Goal: Information Seeking & Learning: Learn about a topic

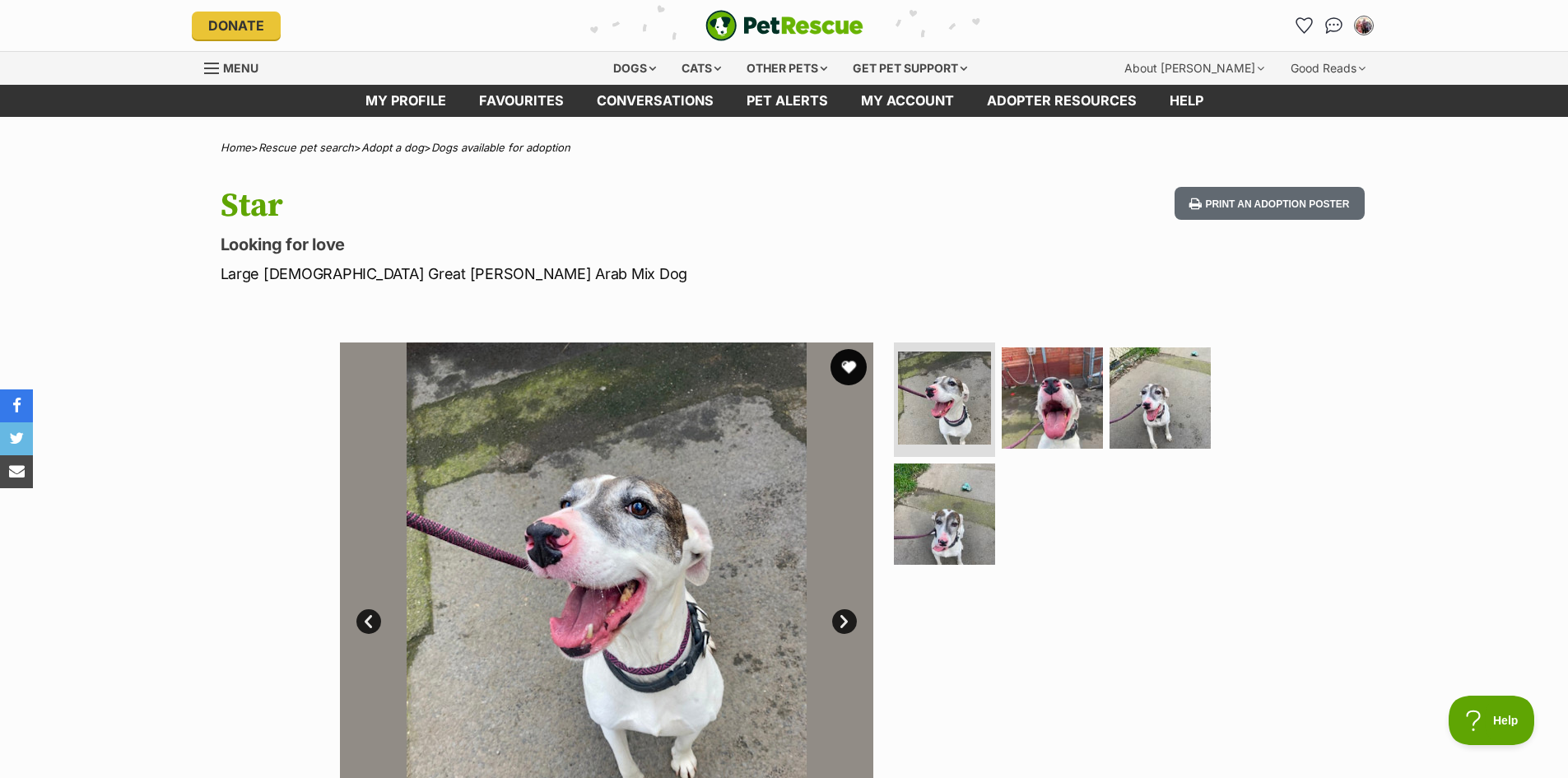
click at [848, 366] on button "favourite" at bounding box center [848, 367] width 37 height 37
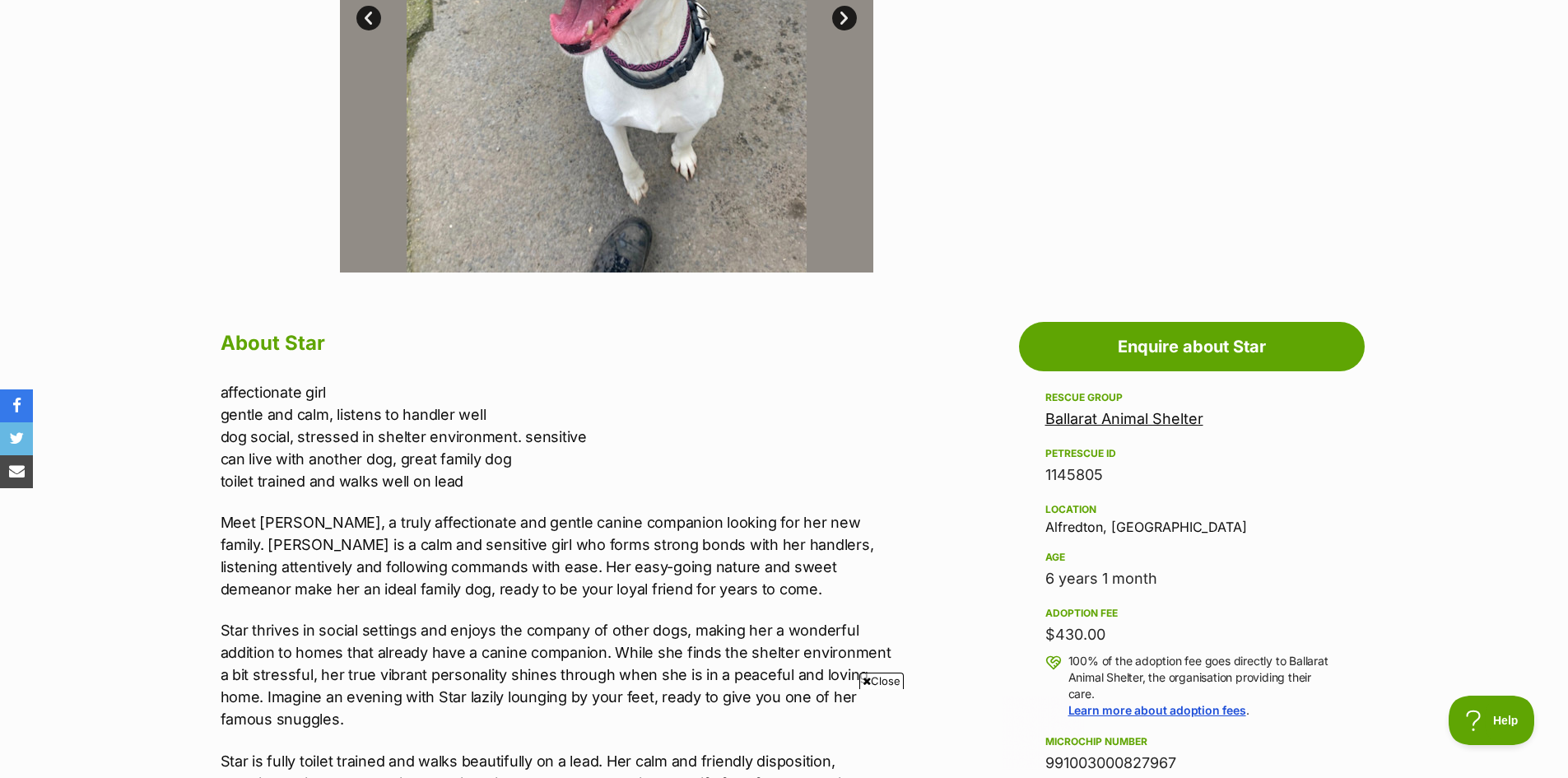
scroll to position [494, 0]
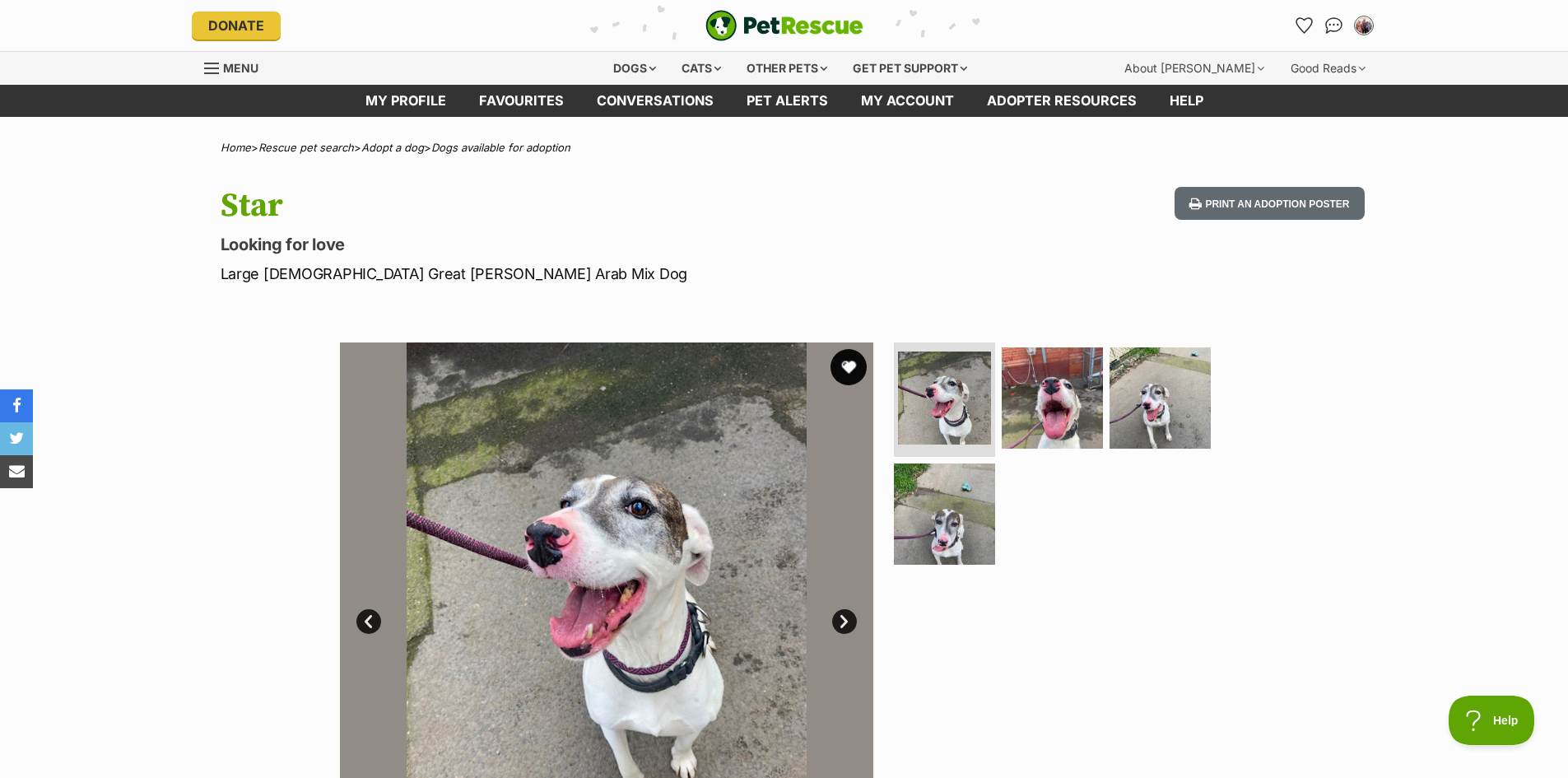
click at [848, 365] on button "favourite" at bounding box center [848, 367] width 37 height 37
click at [1335, 23] on img "Conversations" at bounding box center [1334, 25] width 22 height 22
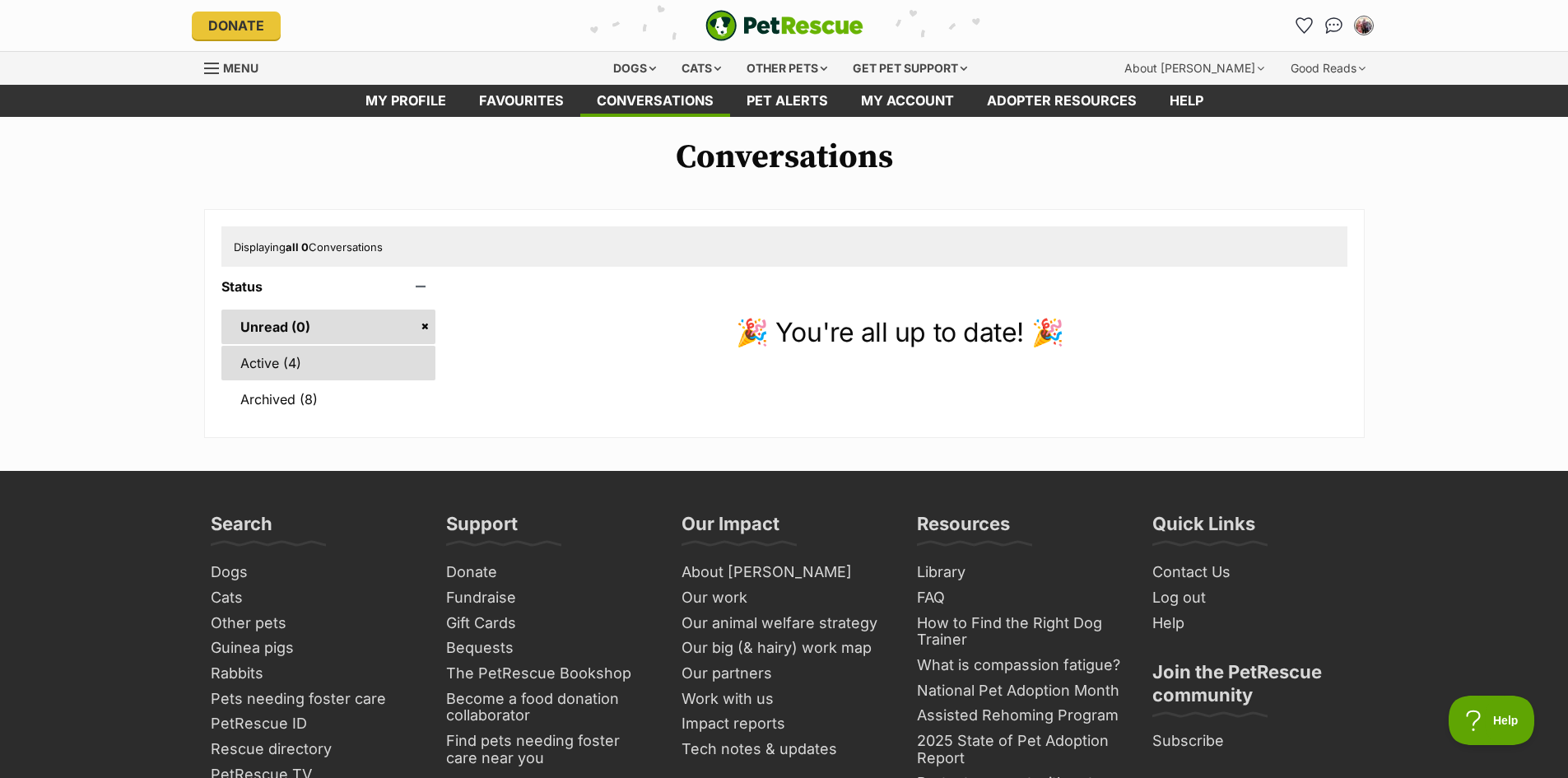
click at [266, 369] on link "Active (4)" at bounding box center [328, 363] width 215 height 35
click at [618, 66] on div "Dogs" at bounding box center [635, 67] width 66 height 33
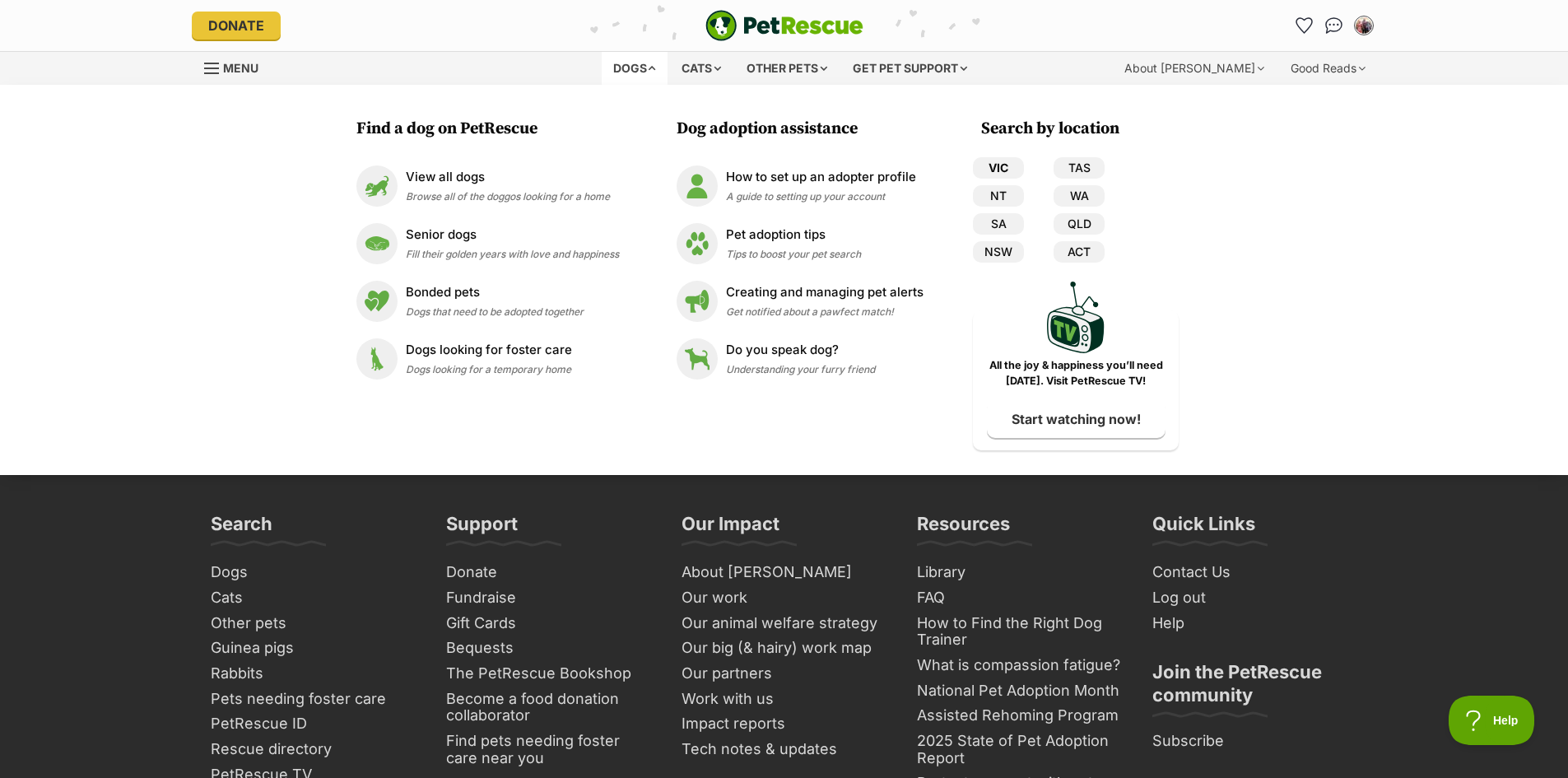
click at [1003, 167] on link "VIC" at bounding box center [998, 168] width 51 height 22
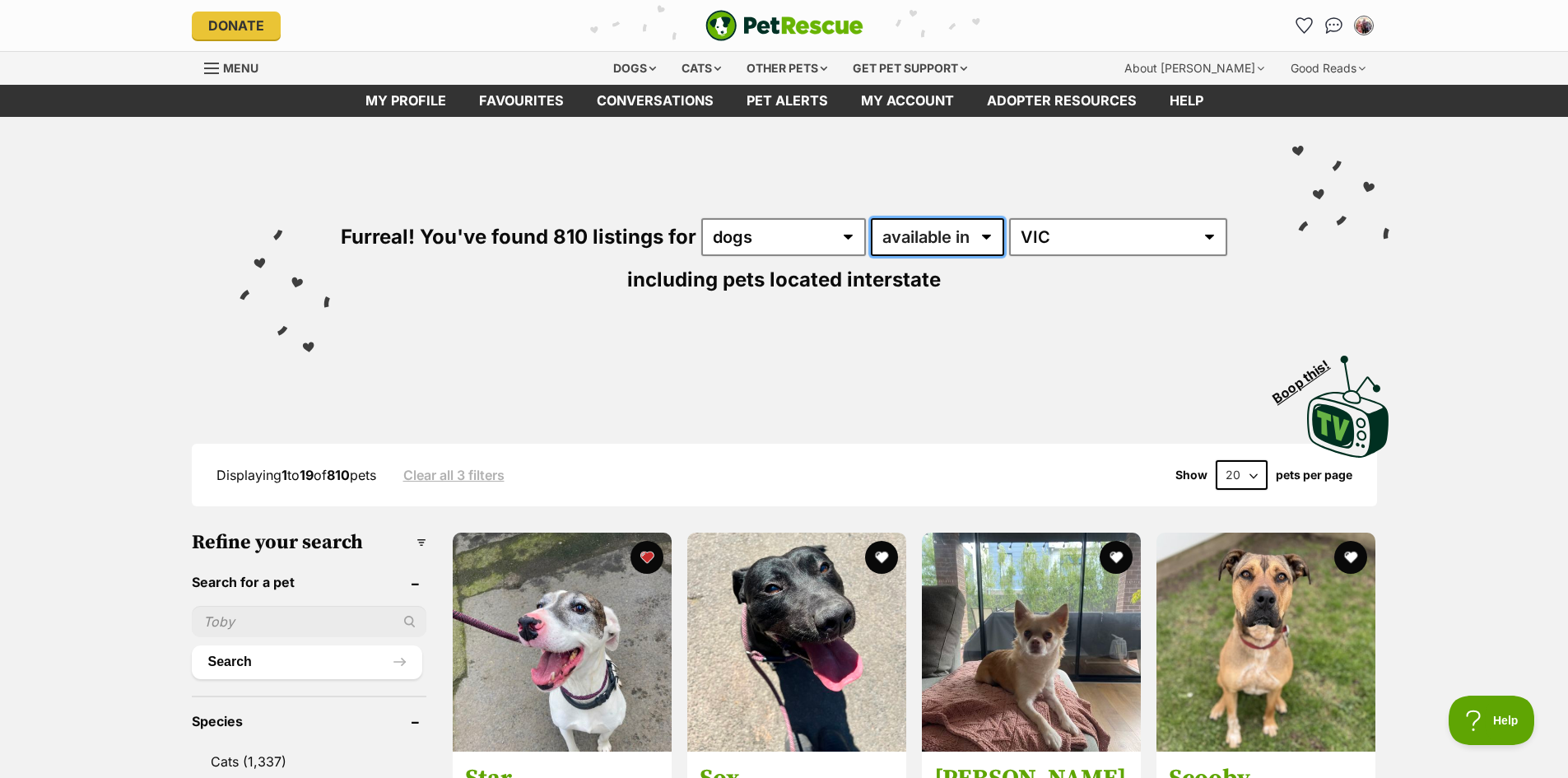
click at [991, 235] on select "available in located in" at bounding box center [937, 237] width 133 height 37
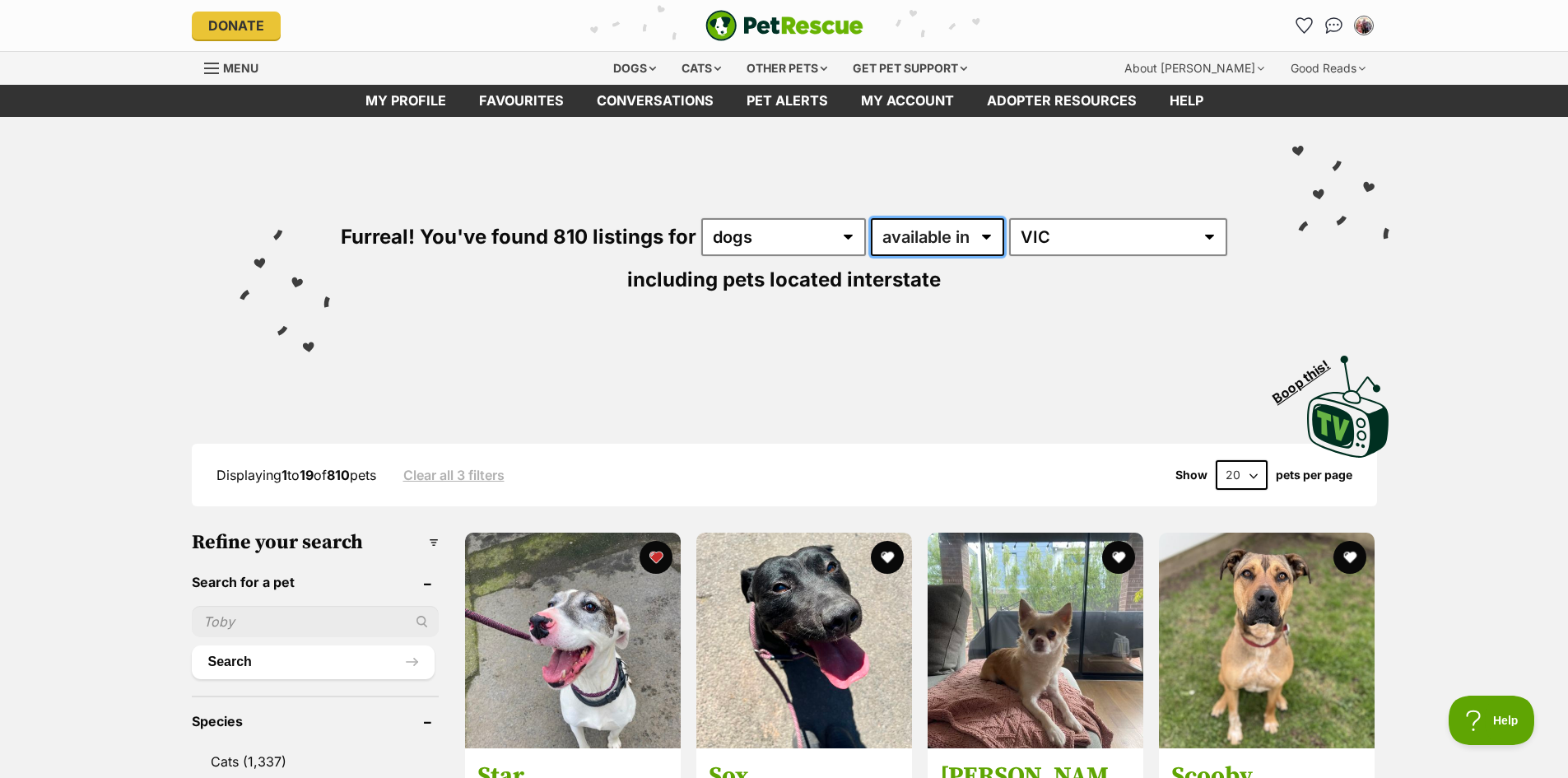
select select "disabled"
click at [872, 218] on select "available in located in" at bounding box center [937, 237] width 133 height 37
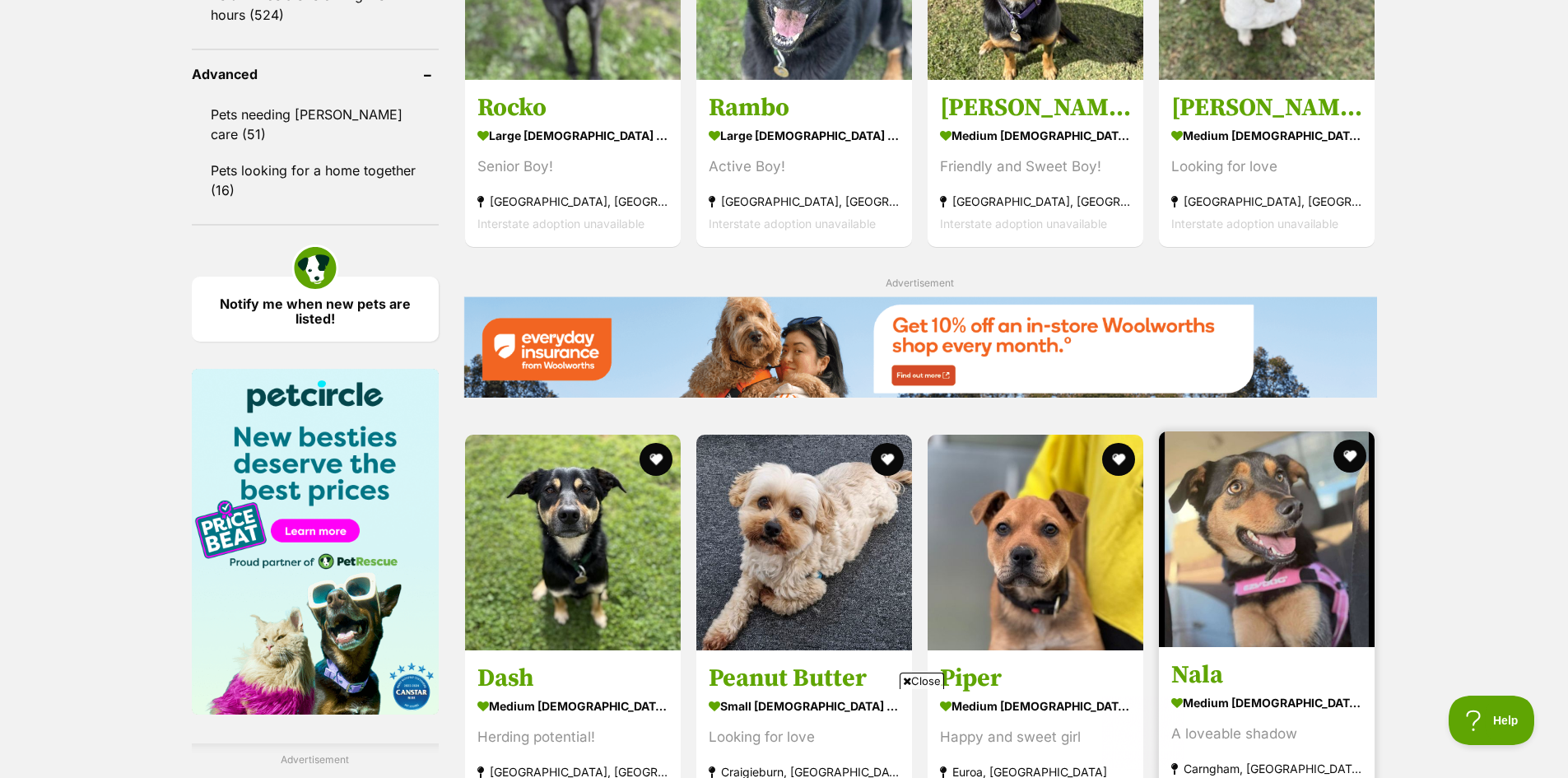
scroll to position [2222, 0]
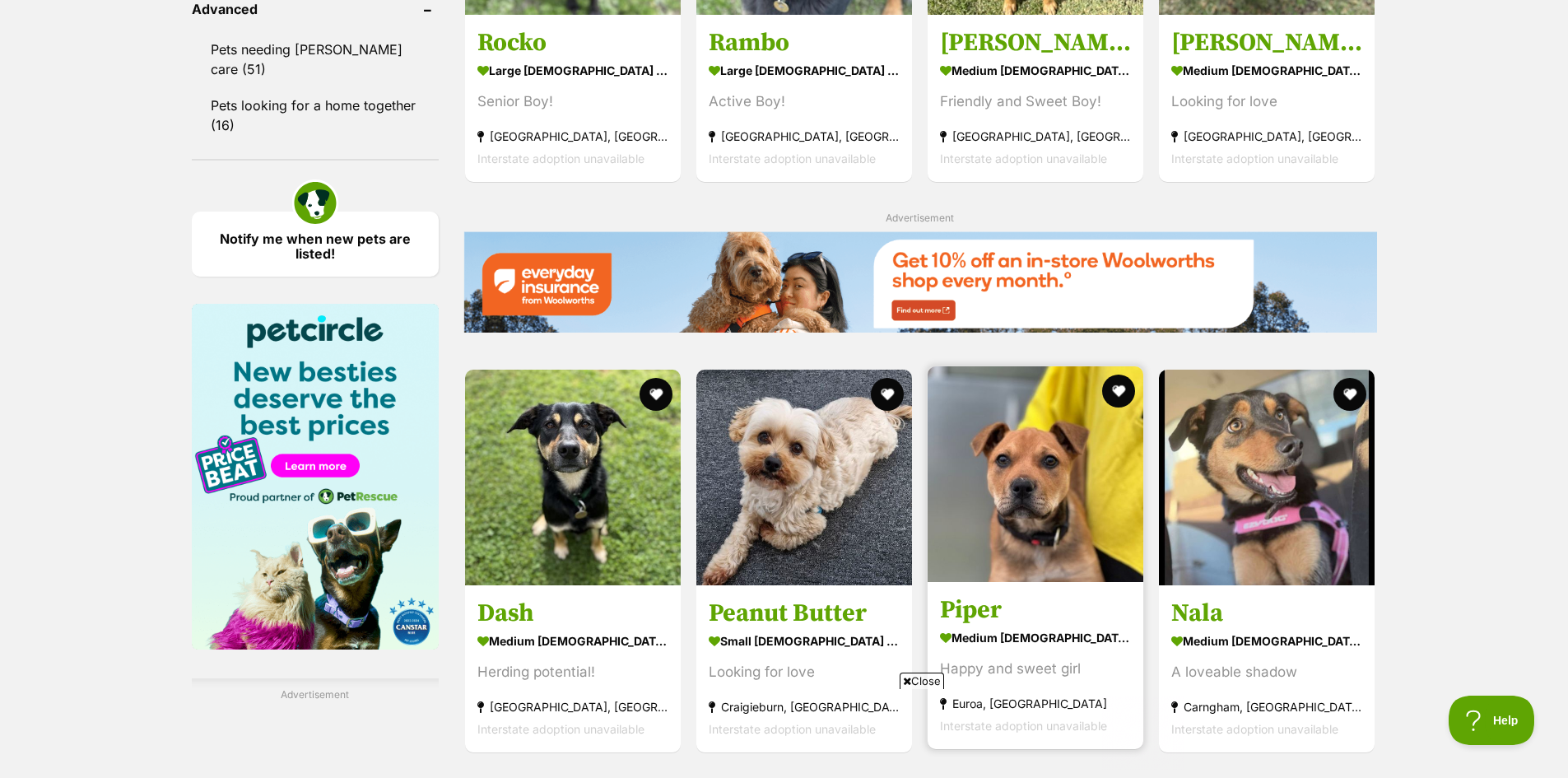
click at [1091, 504] on img at bounding box center [1036, 474] width 216 height 216
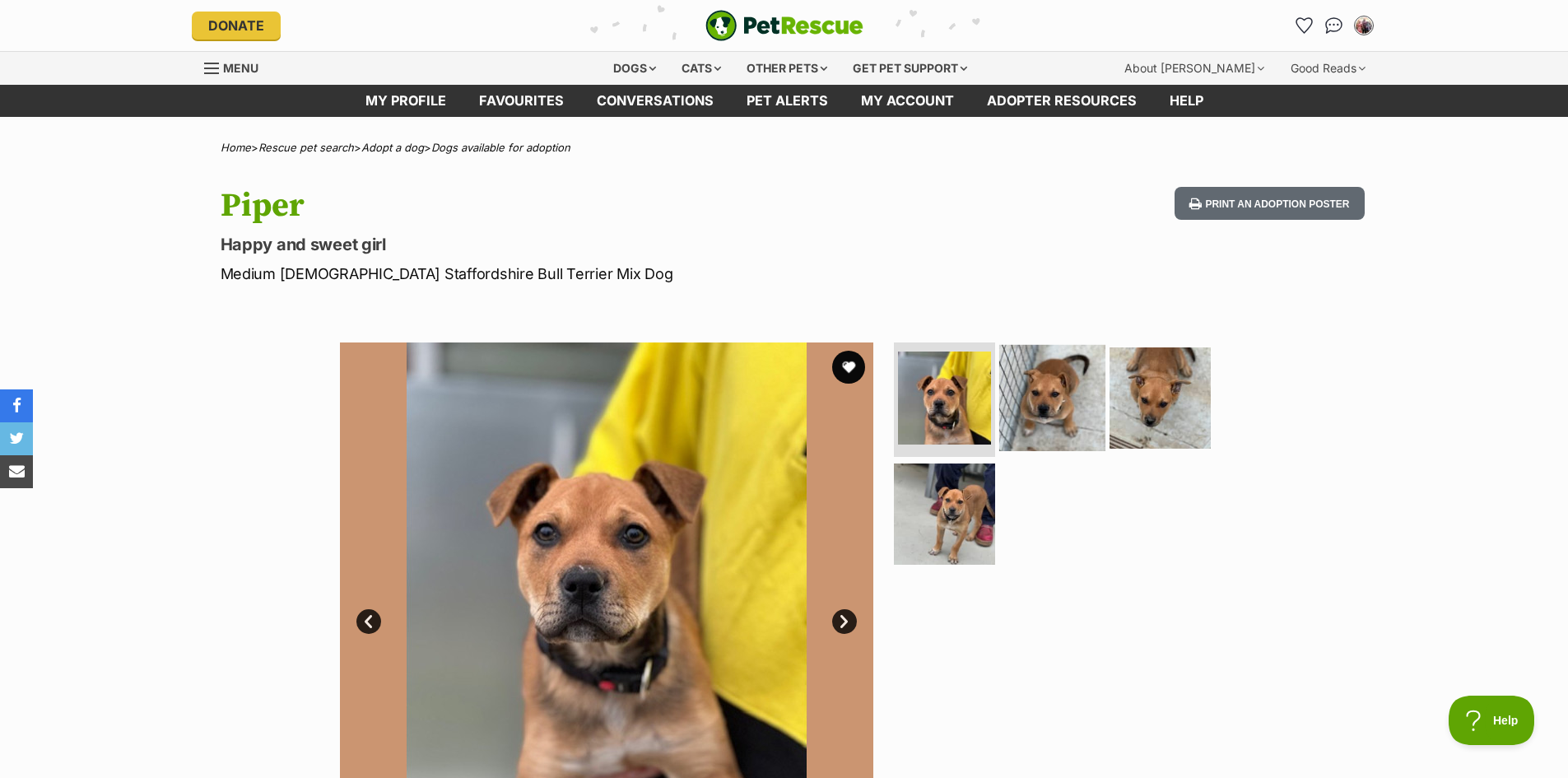
click at [1053, 405] on img at bounding box center [1052, 396] width 106 height 106
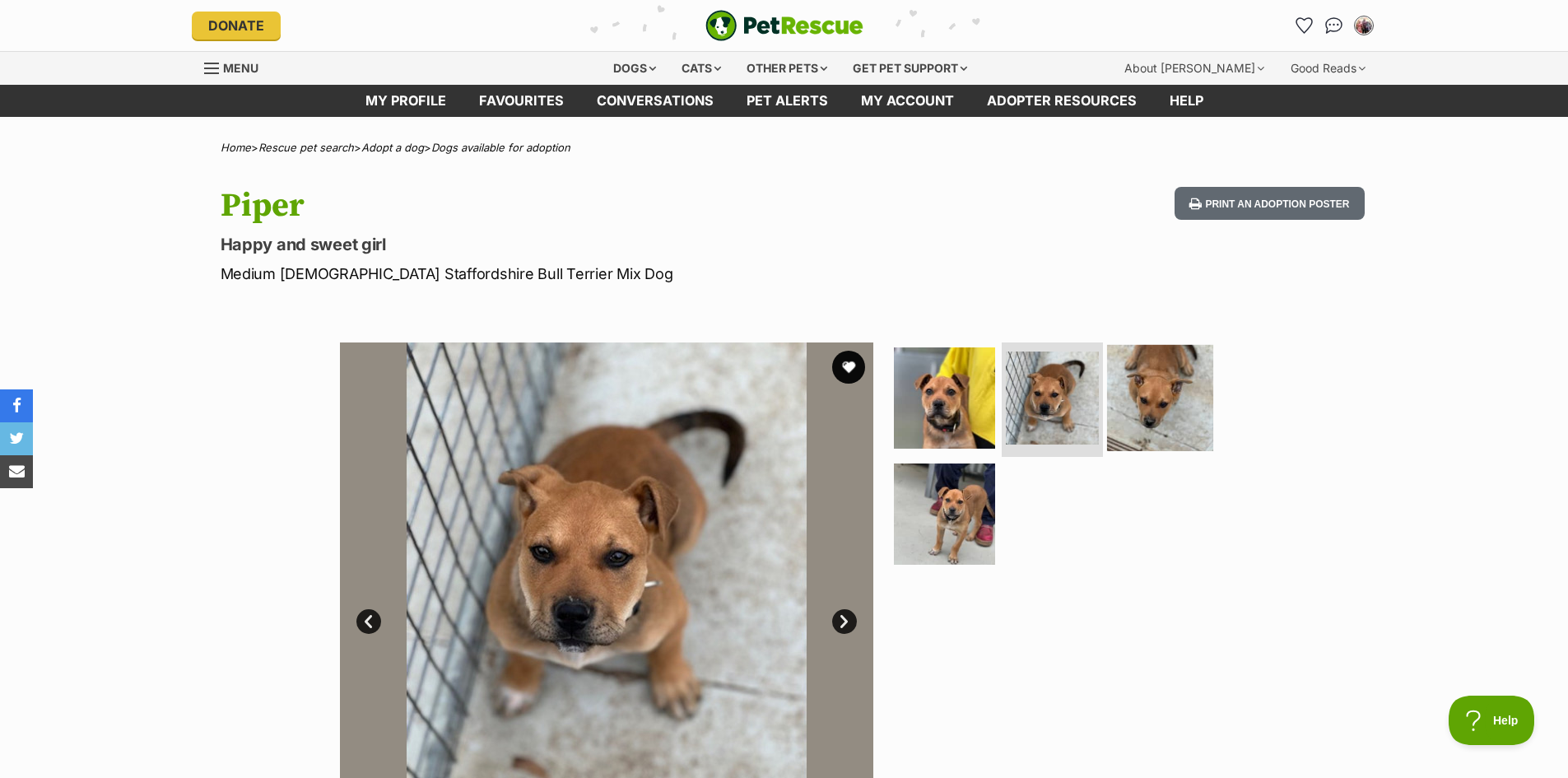
click at [1161, 395] on img at bounding box center [1159, 396] width 106 height 106
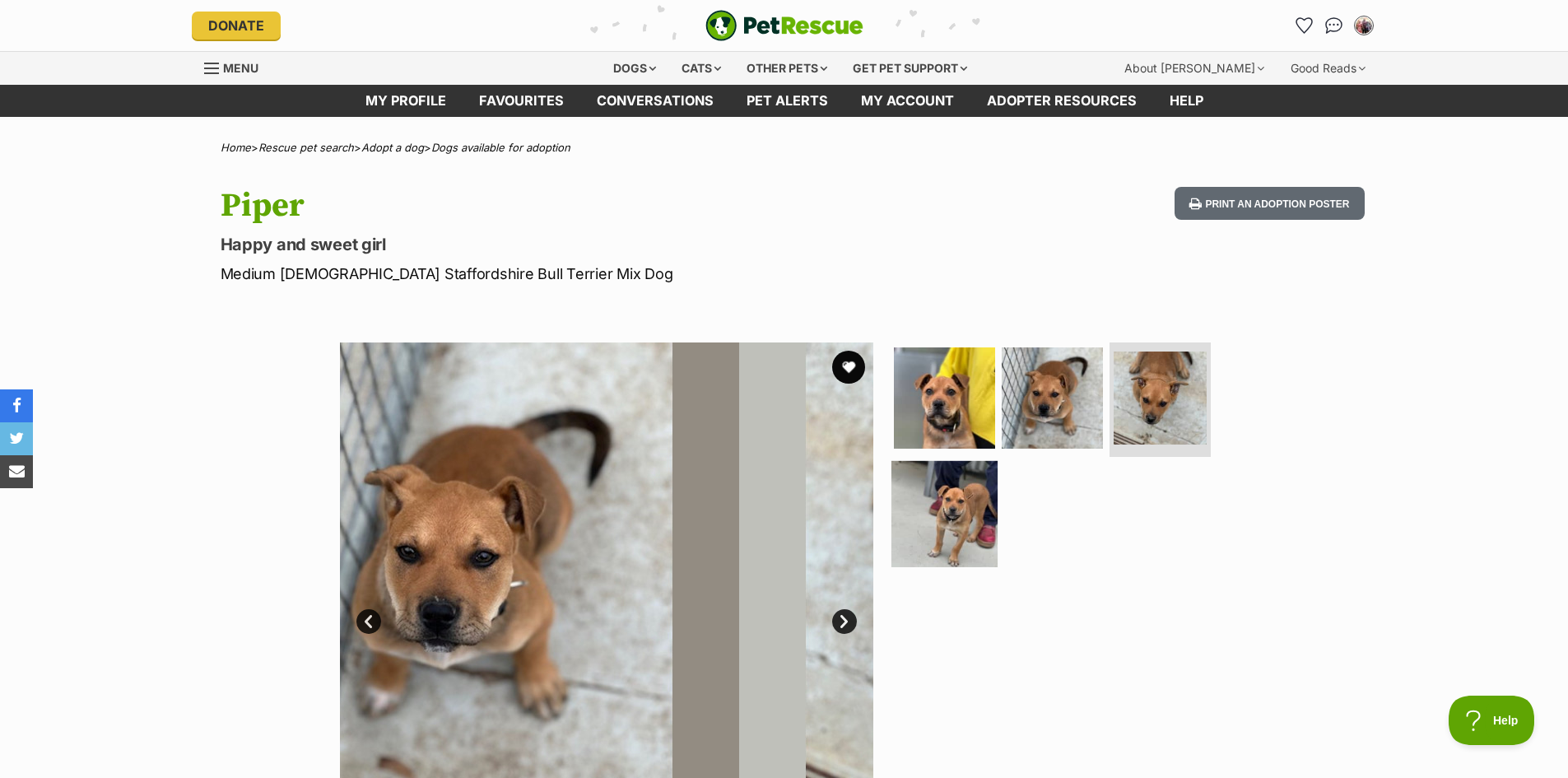
click at [944, 517] on img at bounding box center [944, 514] width 106 height 106
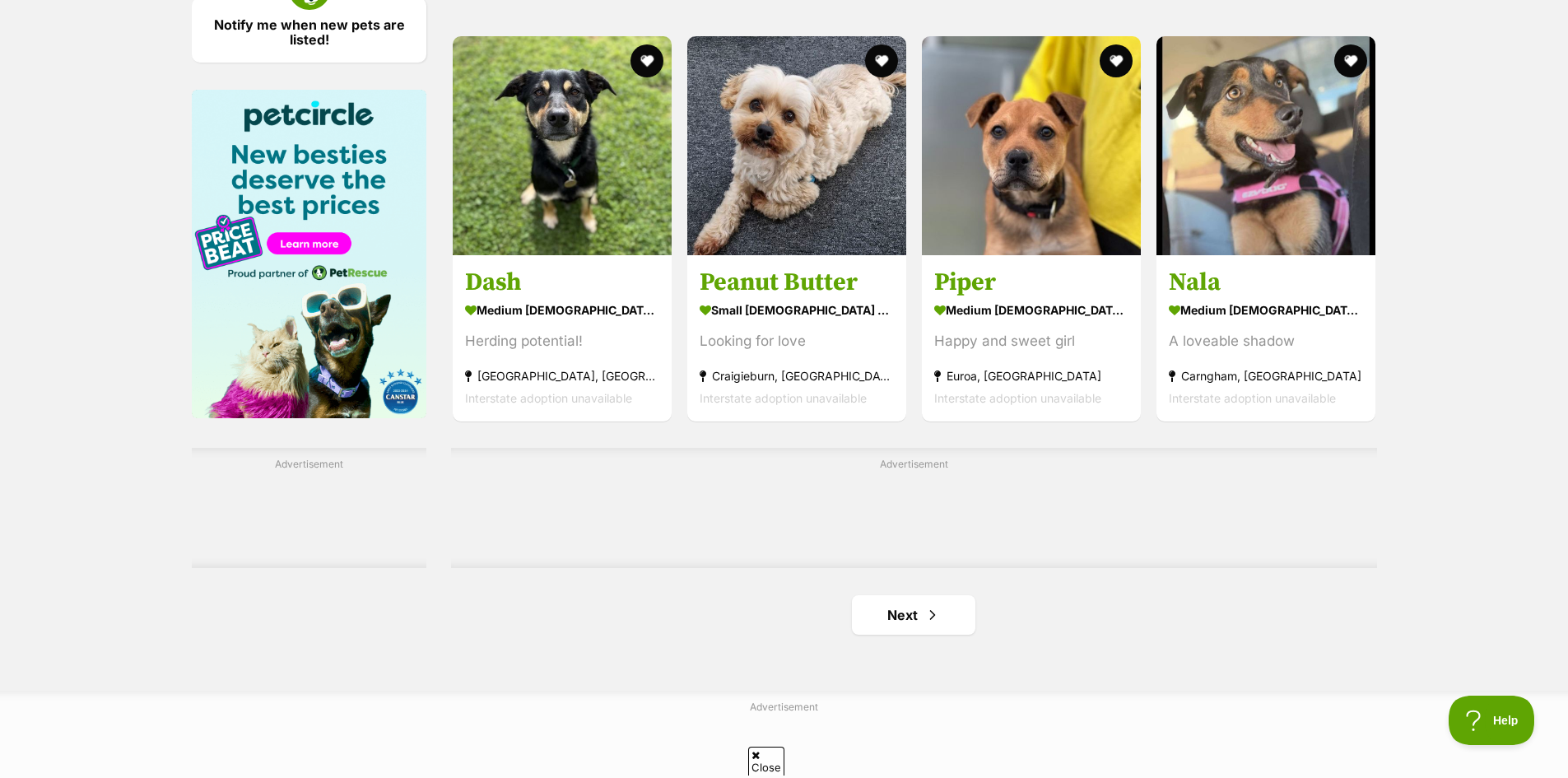
scroll to position [2707, 0]
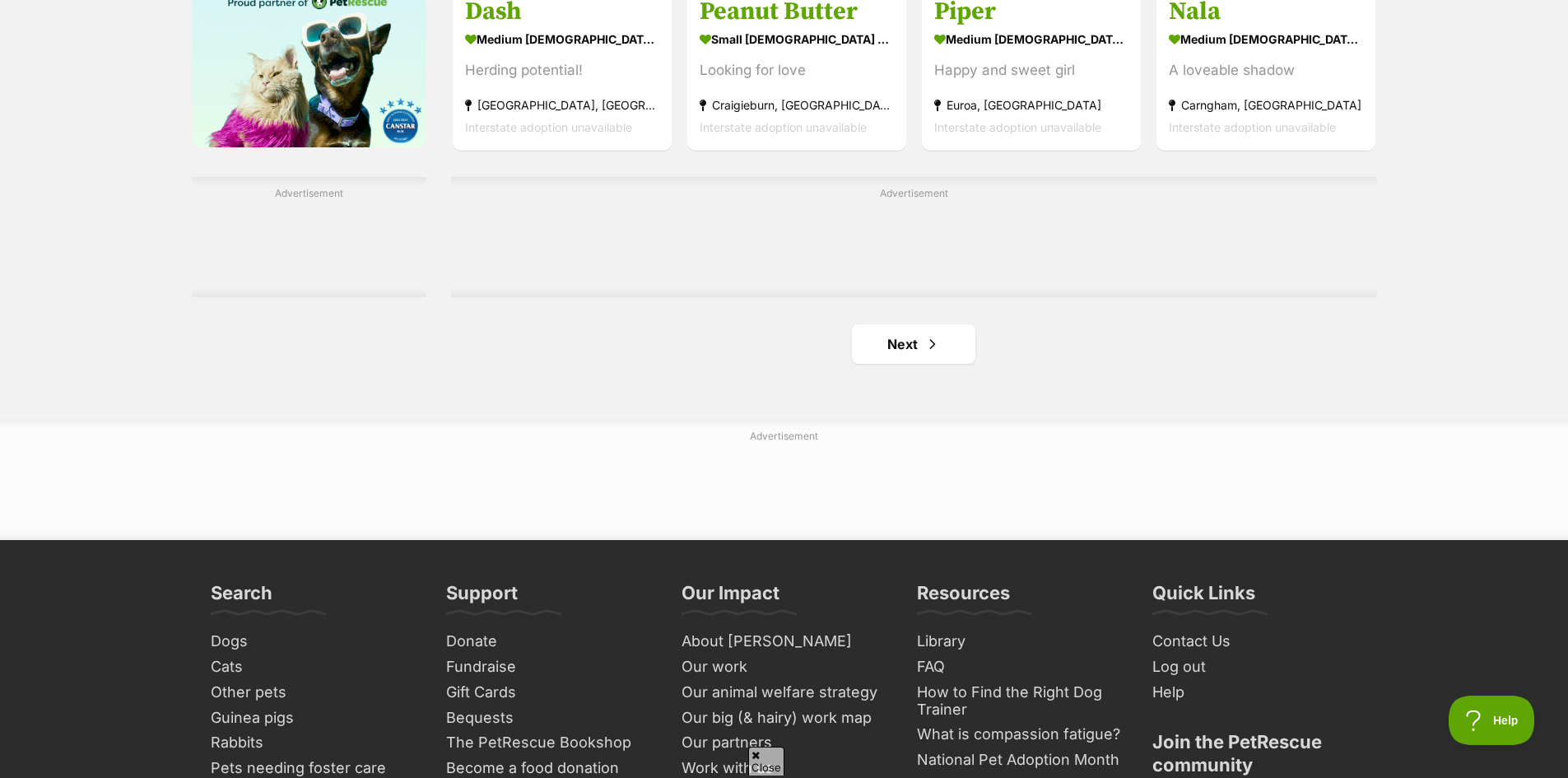
click at [943, 297] on div "Advertisement" at bounding box center [914, 237] width 926 height 120
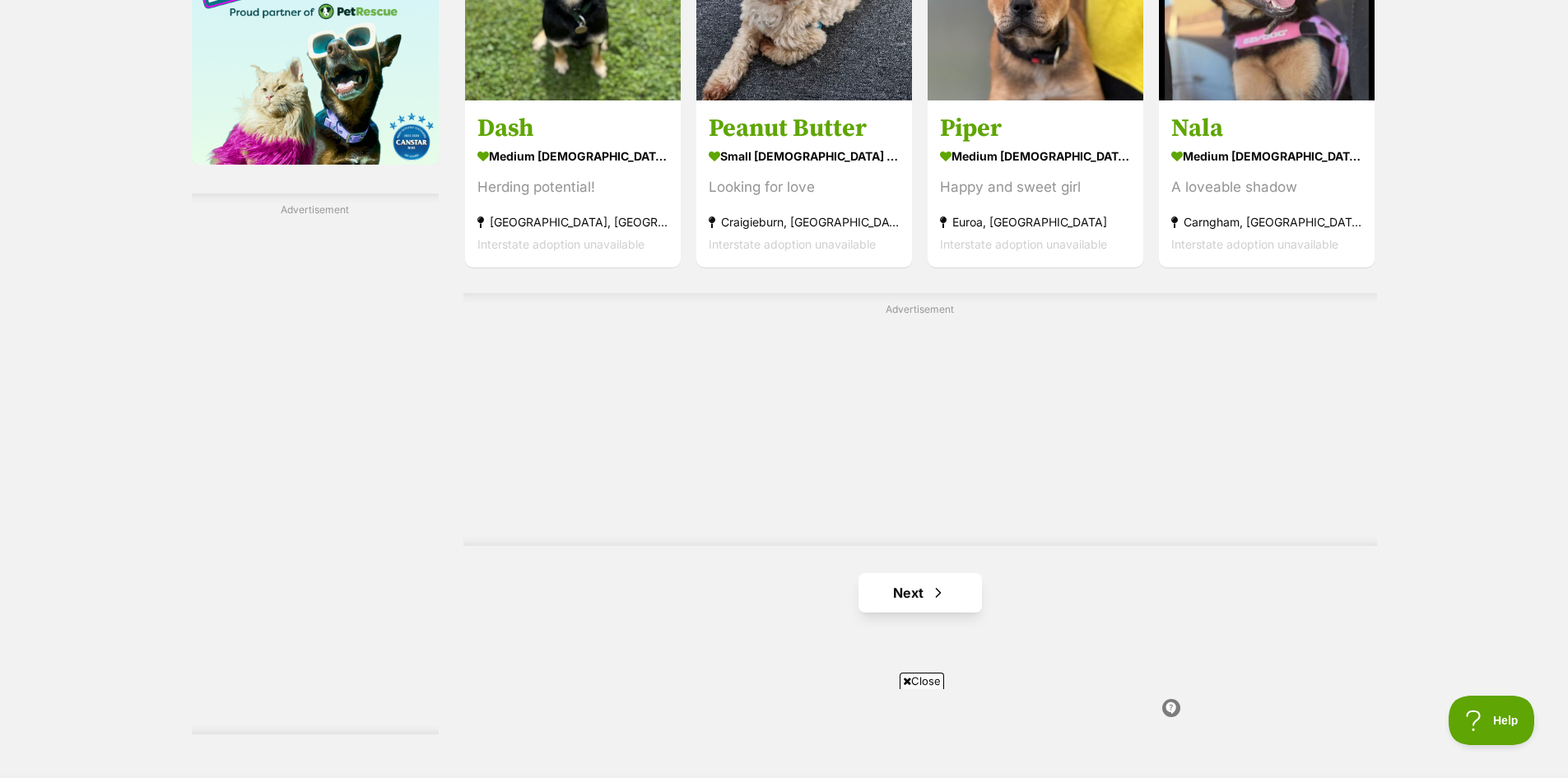
scroll to position [0, 0]
click at [939, 583] on span "Next page" at bounding box center [938, 592] width 17 height 20
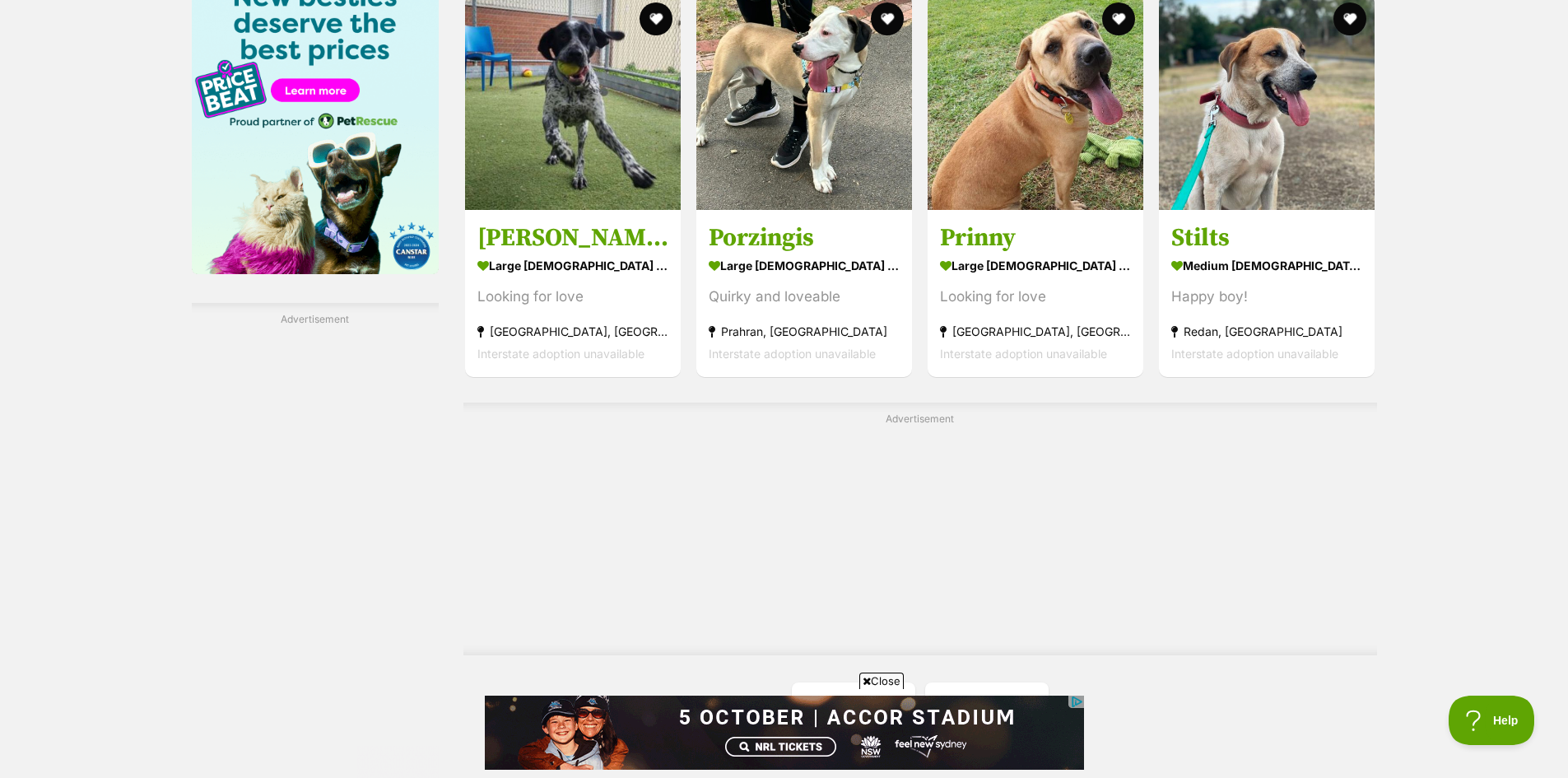
scroll to position [2634, 0]
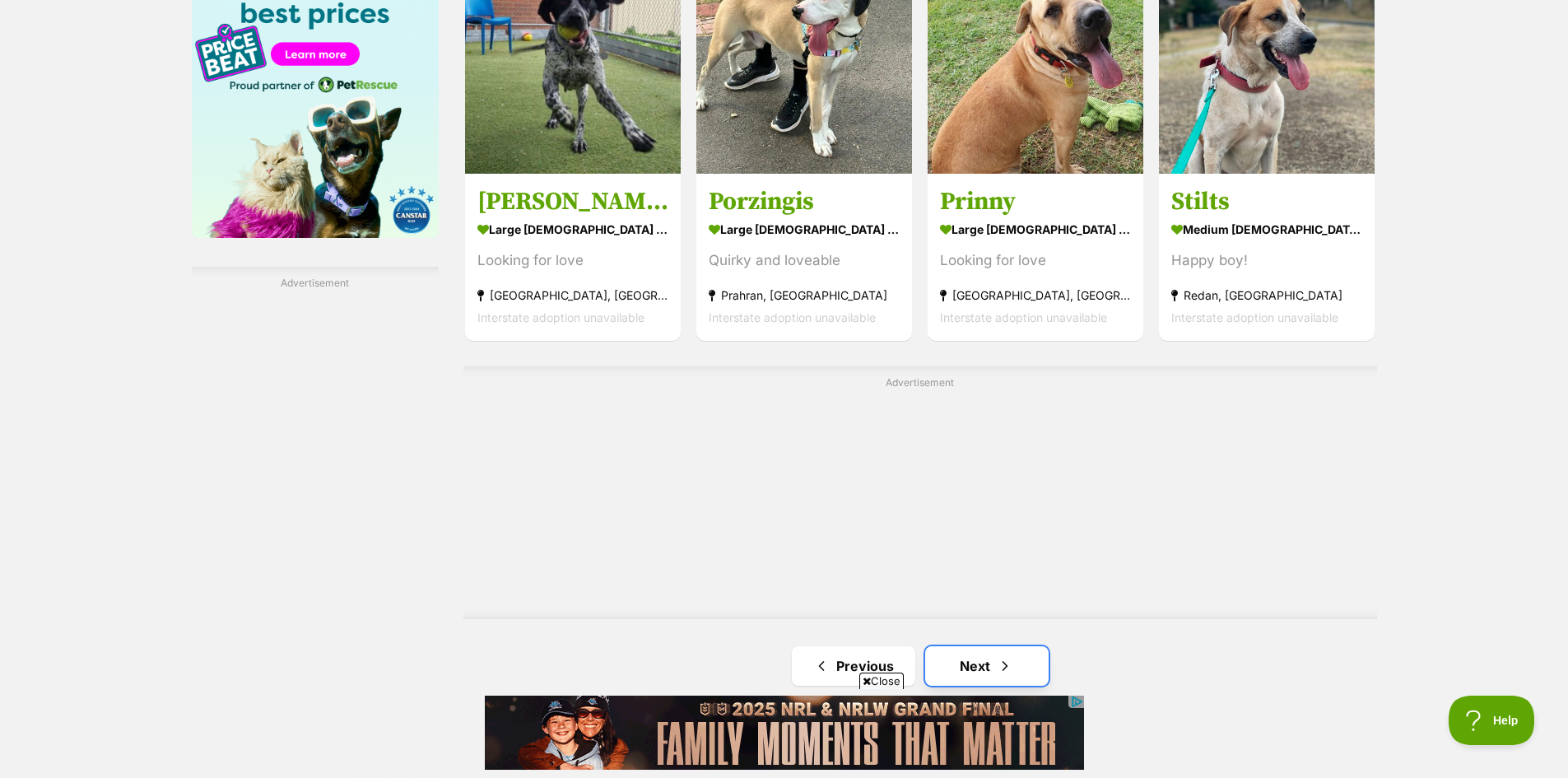
click at [1029, 646] on link "Next" at bounding box center [987, 666] width 124 height 39
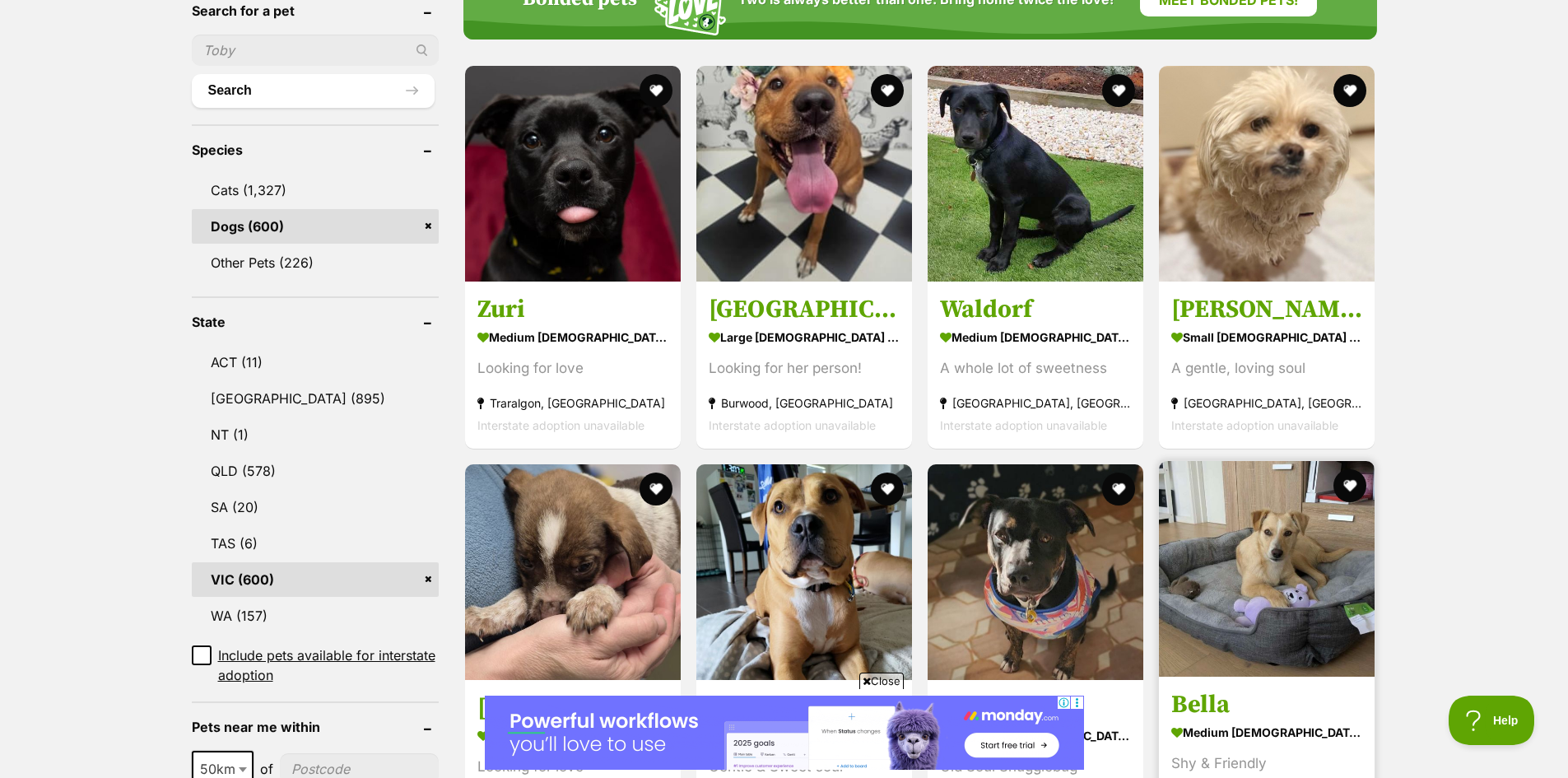
click at [1293, 557] on img at bounding box center [1266, 569] width 216 height 216
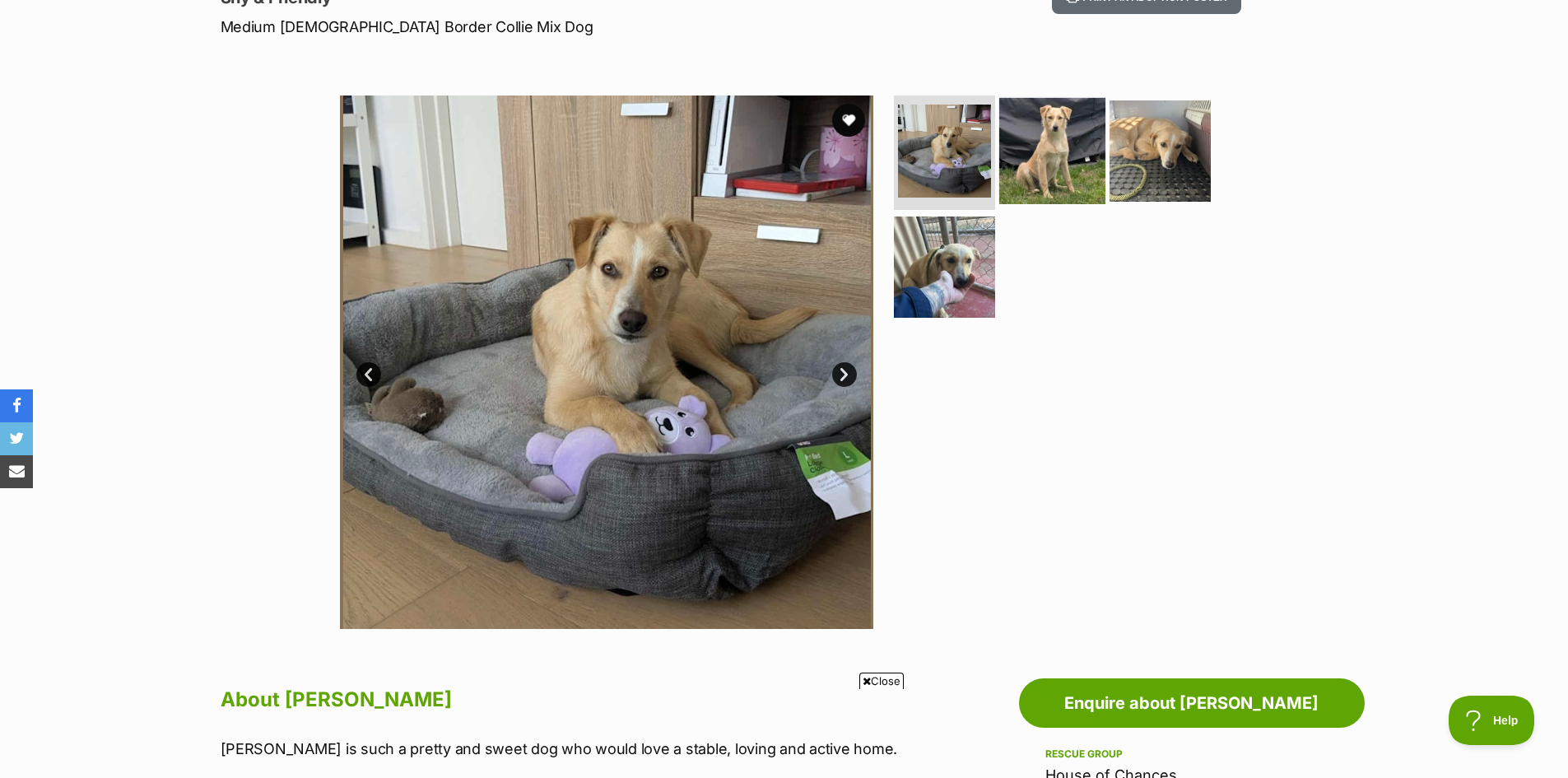
click at [1045, 161] on img at bounding box center [1052, 150] width 106 height 106
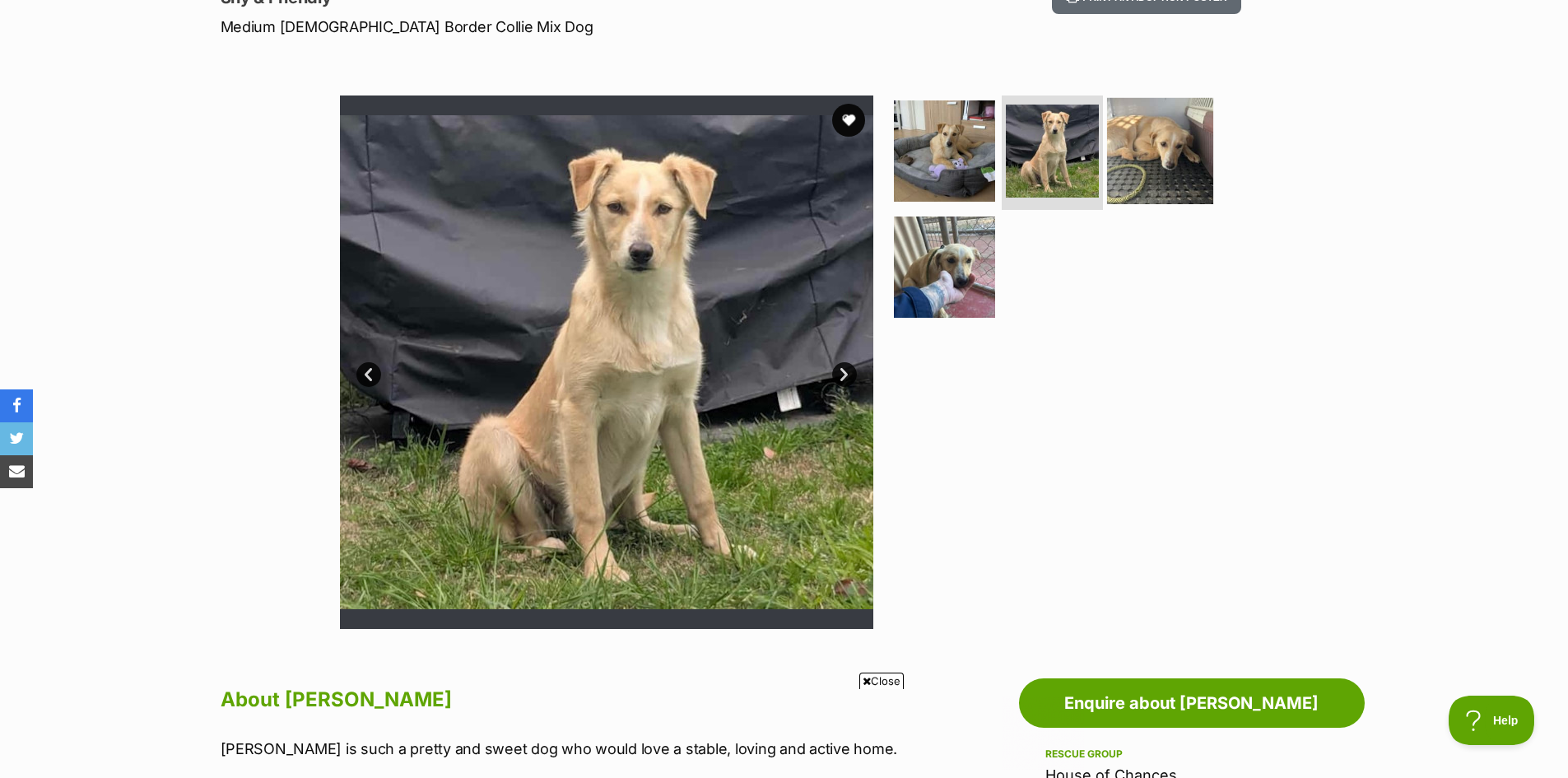
click at [1177, 163] on img at bounding box center [1159, 150] width 106 height 106
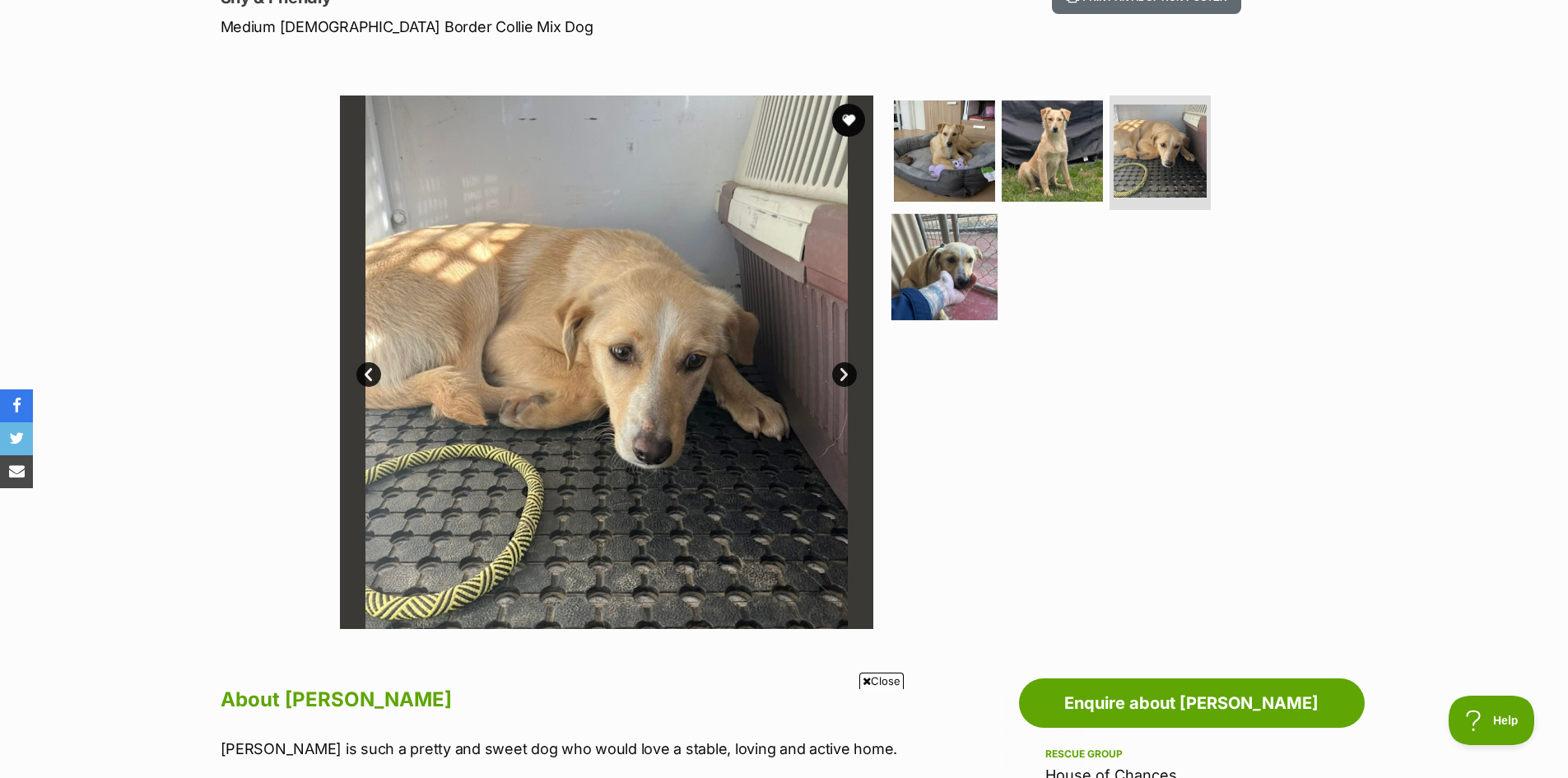
click at [953, 291] on img at bounding box center [944, 266] width 106 height 106
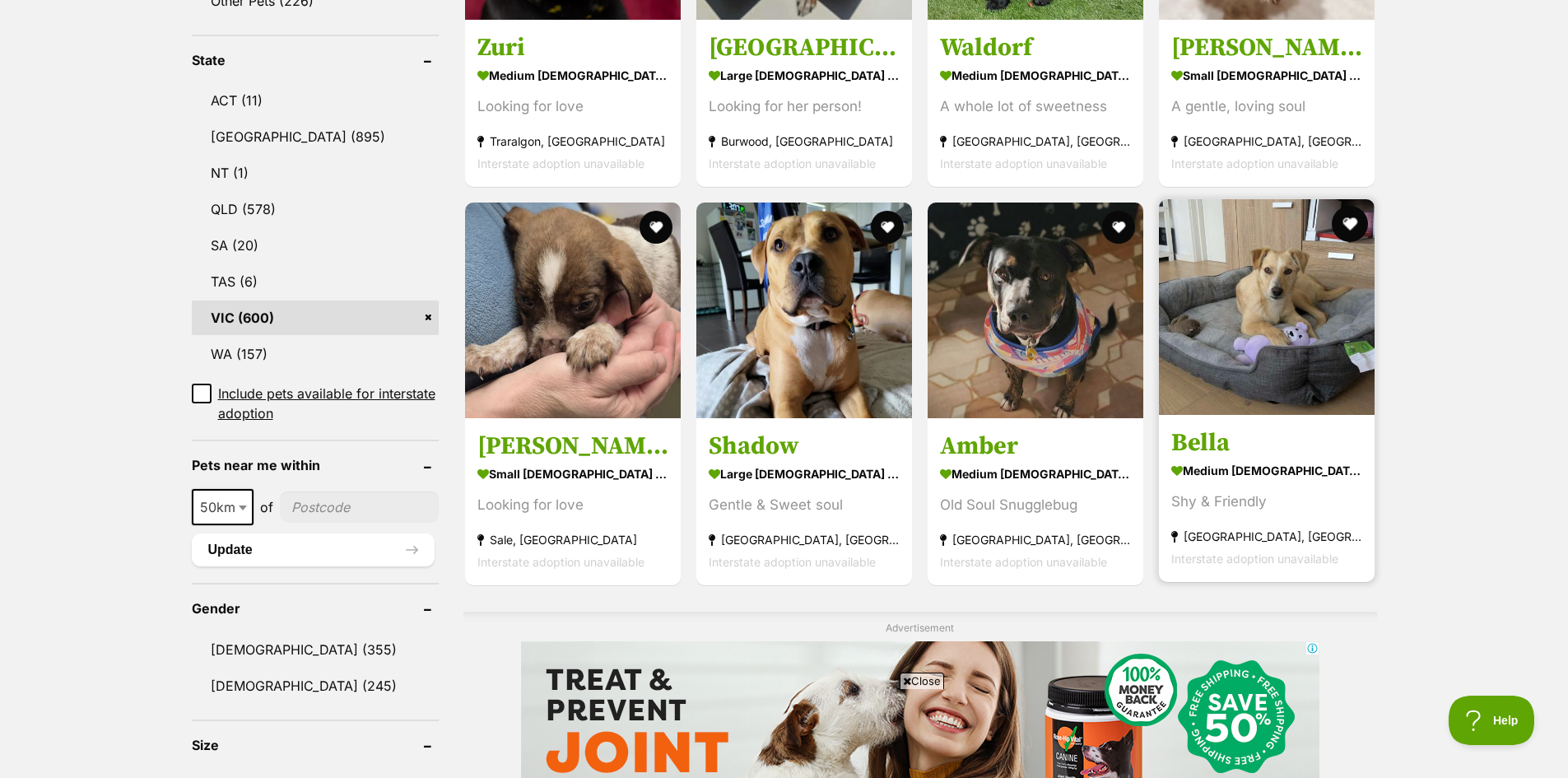
drag, startPoint x: 1351, startPoint y: 179, endPoint x: 1351, endPoint y: 188, distance: 9.0
click at [1351, 206] on button "favourite" at bounding box center [1351, 224] width 37 height 37
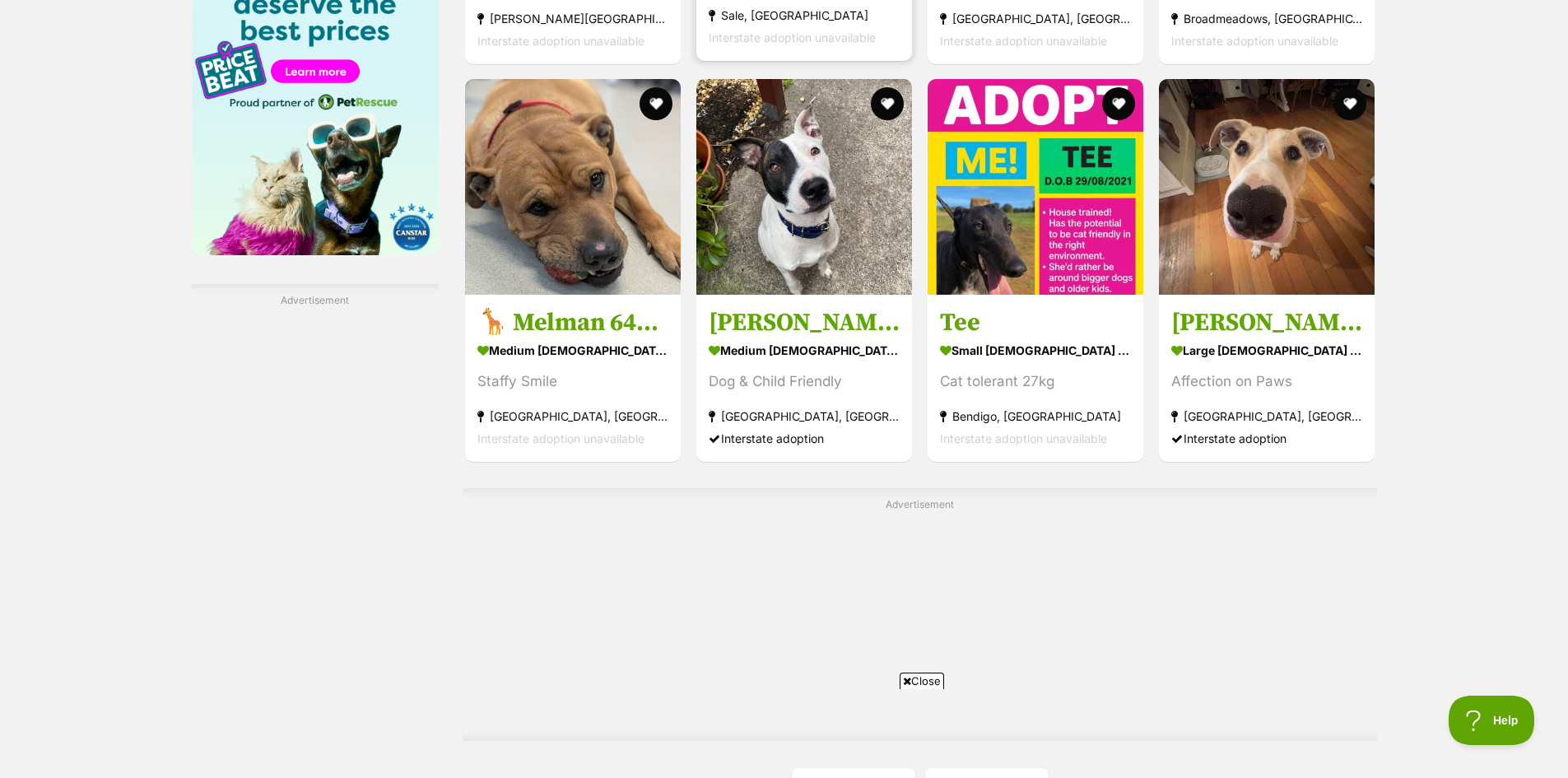
scroll to position [2895, 0]
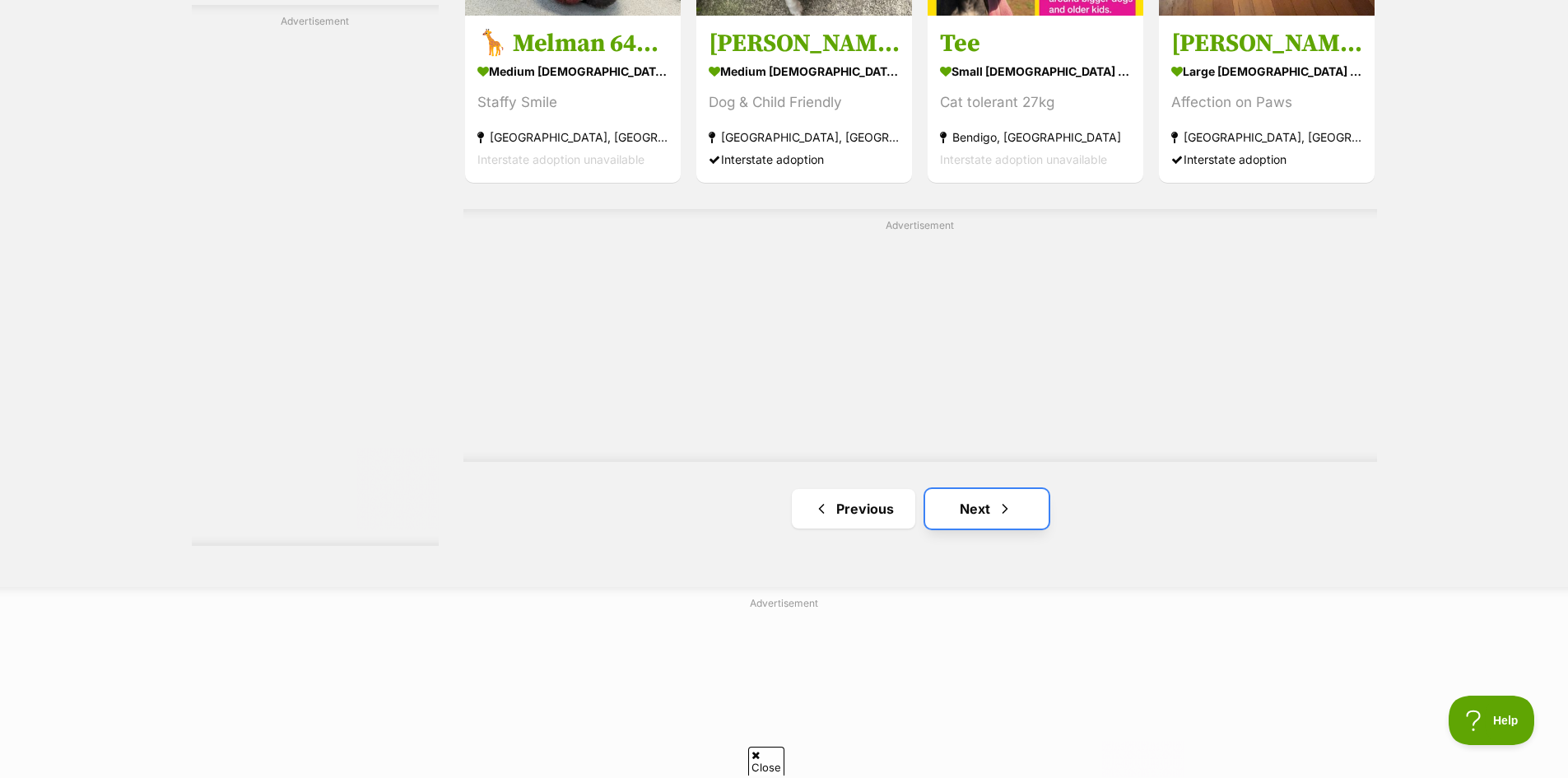
click at [974, 489] on link "Next" at bounding box center [987, 509] width 124 height 39
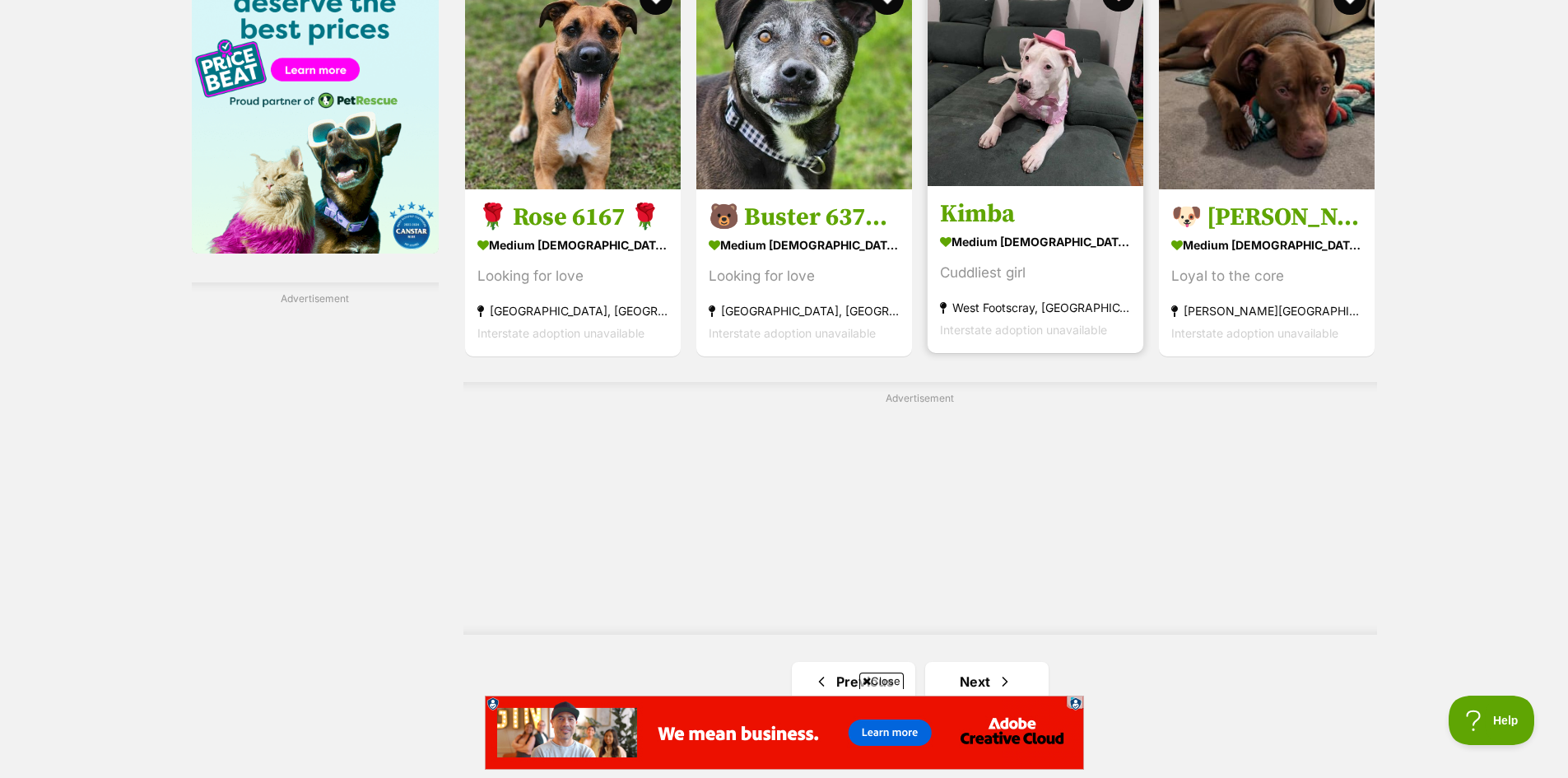
scroll to position [2634, 0]
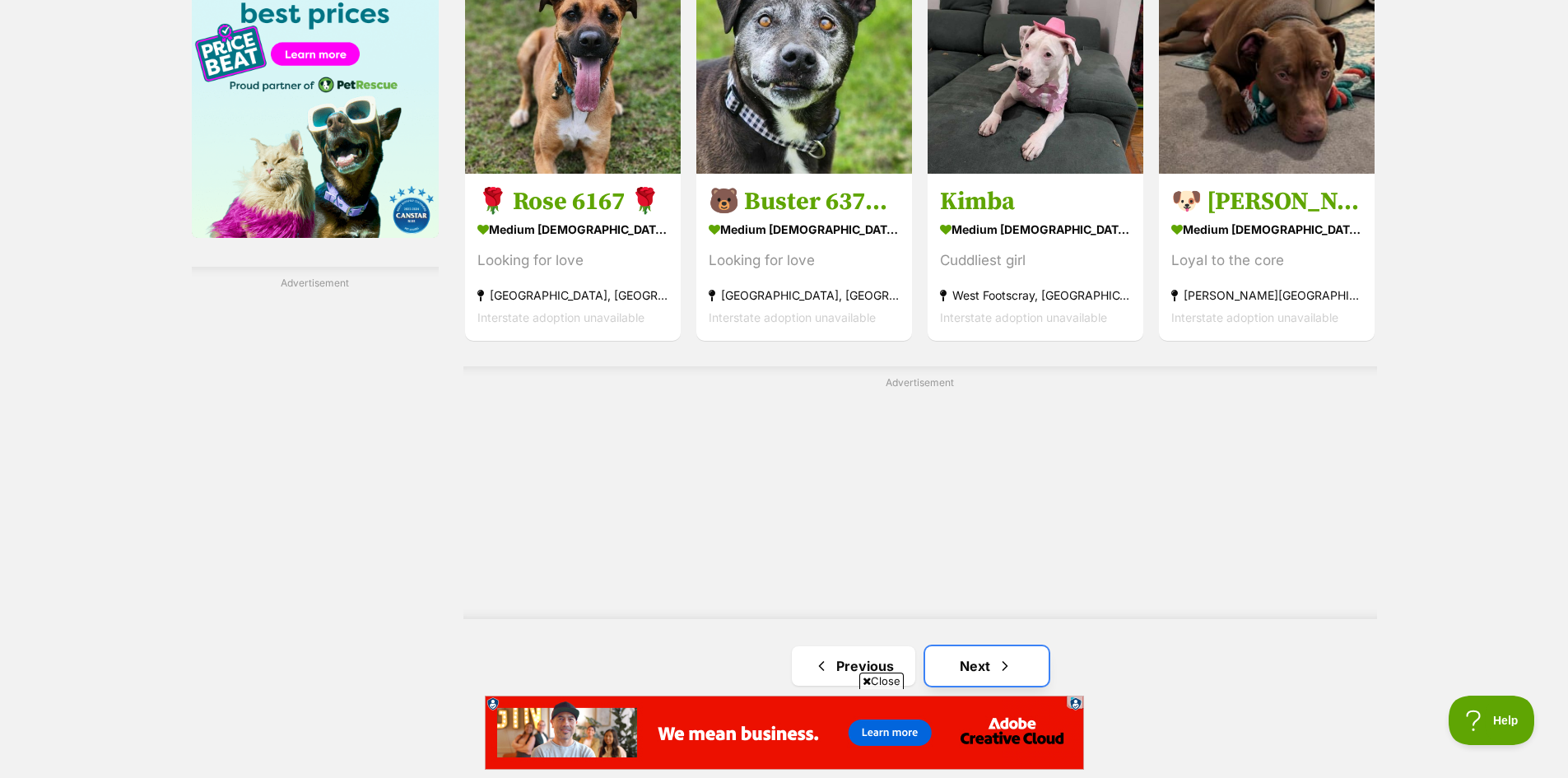
click at [1026, 646] on link "Next" at bounding box center [987, 666] width 124 height 39
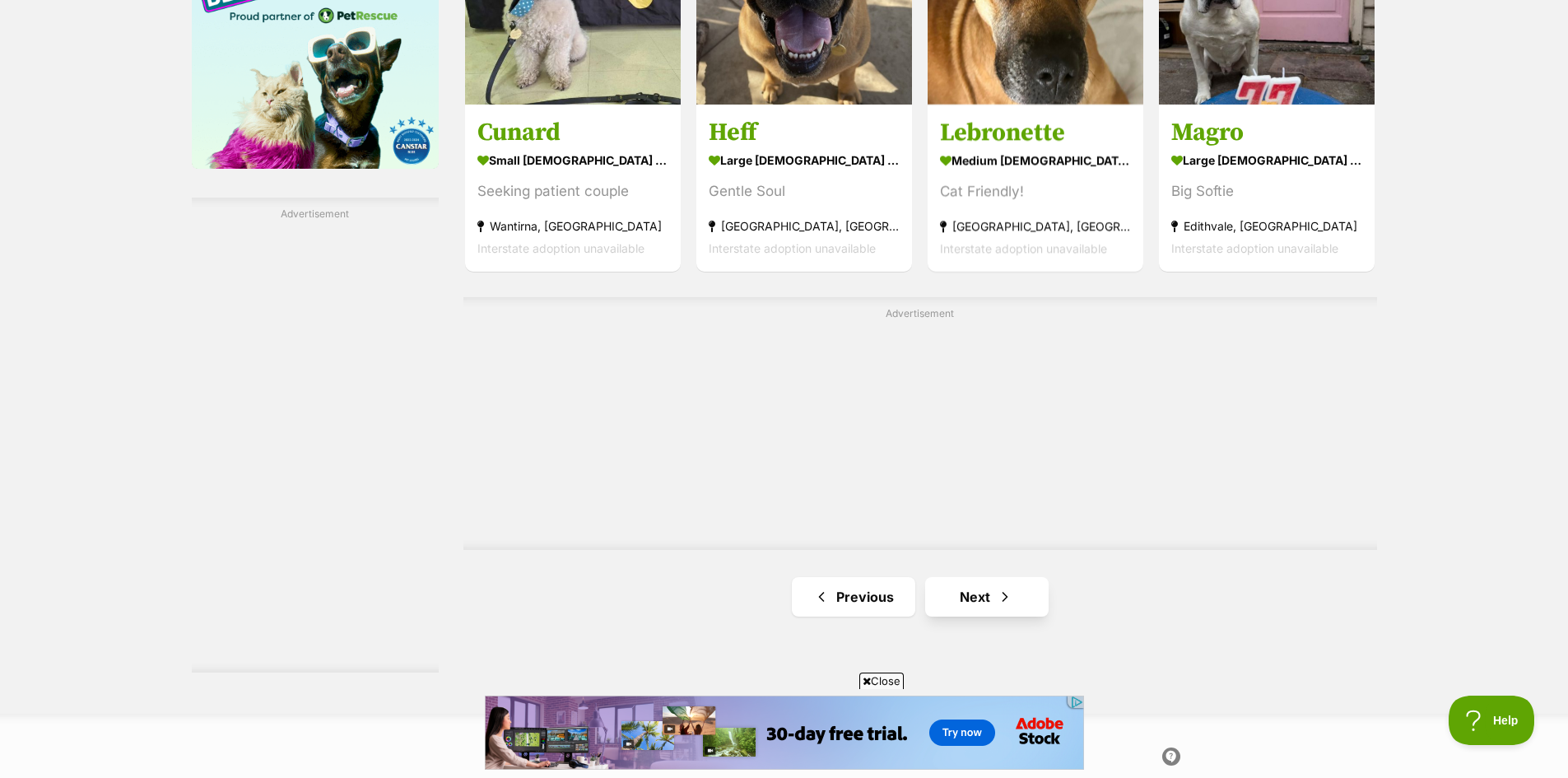
scroll to position [2716, 0]
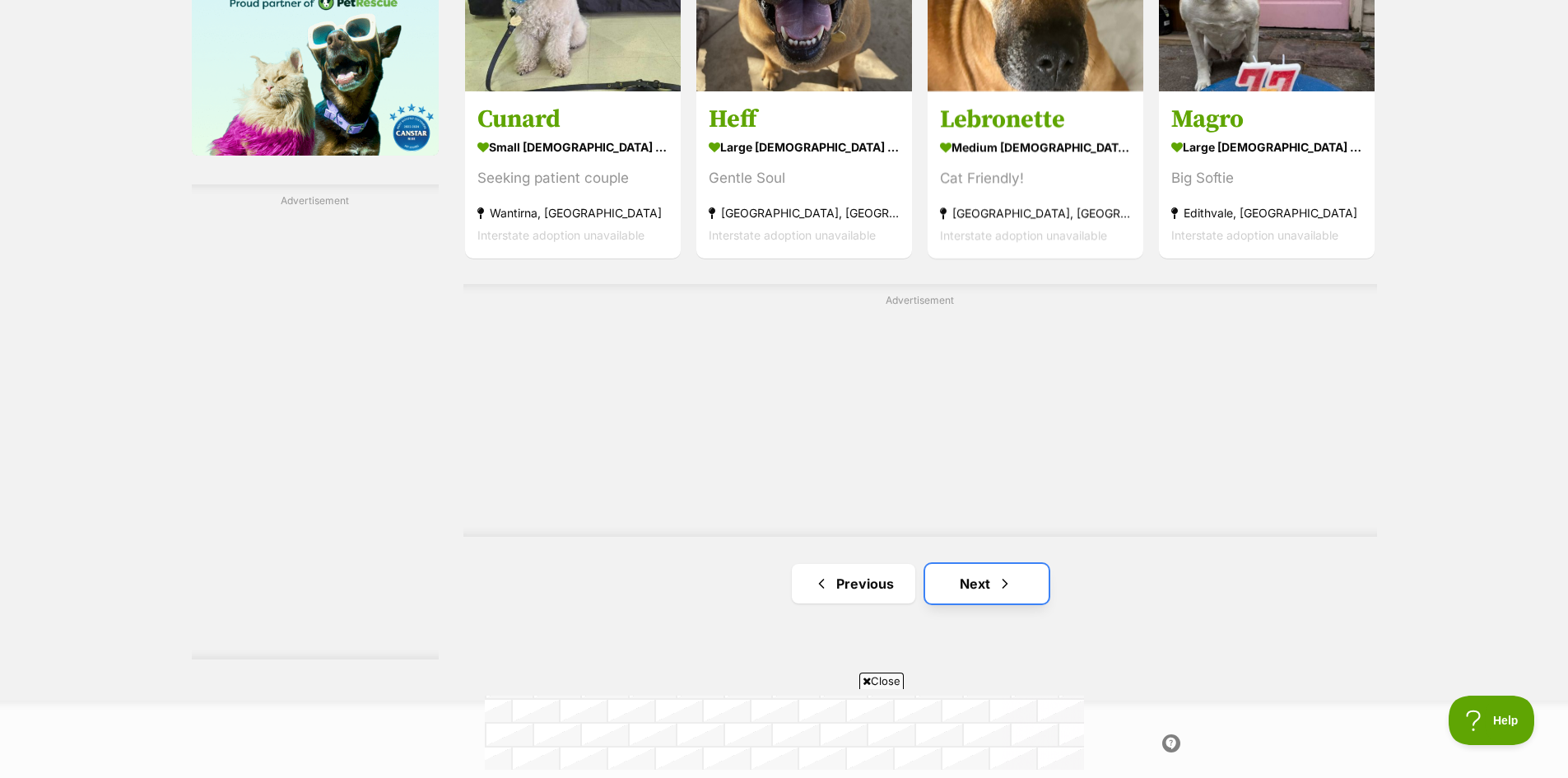
click at [1007, 574] on span "Next page" at bounding box center [1005, 583] width 17 height 20
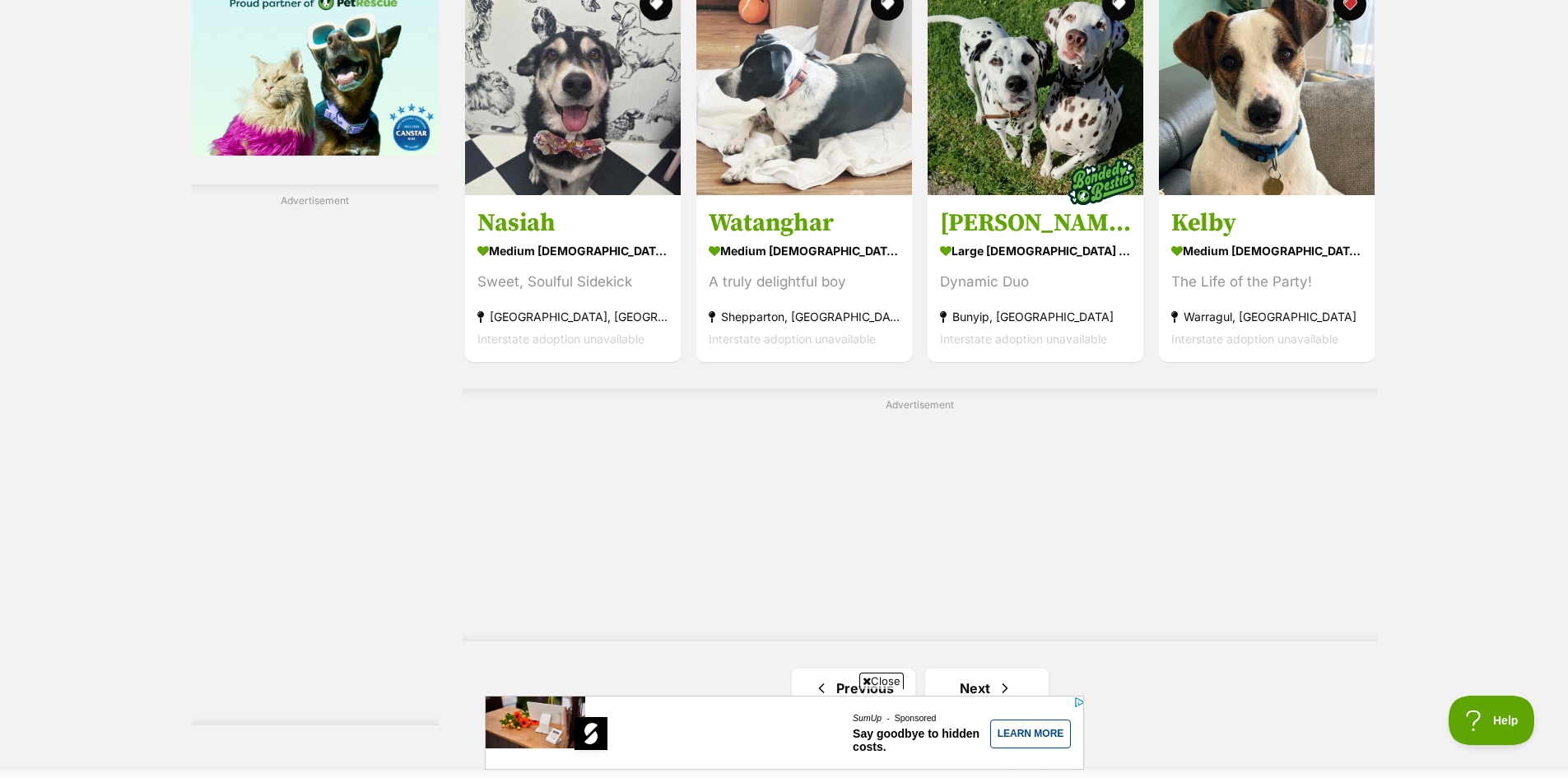
scroll to position [2799, 0]
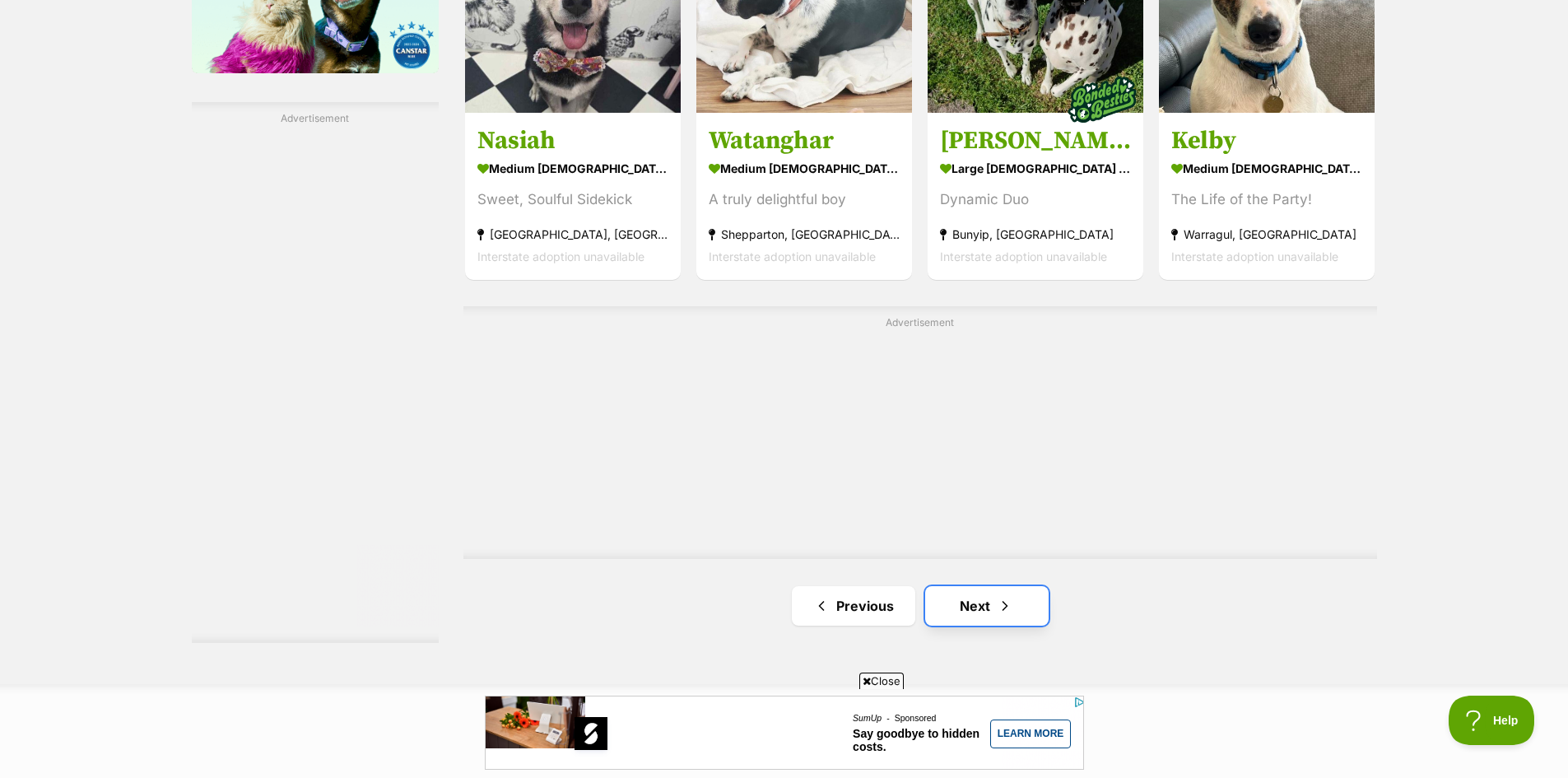
click at [984, 586] on link "Next" at bounding box center [987, 606] width 124 height 39
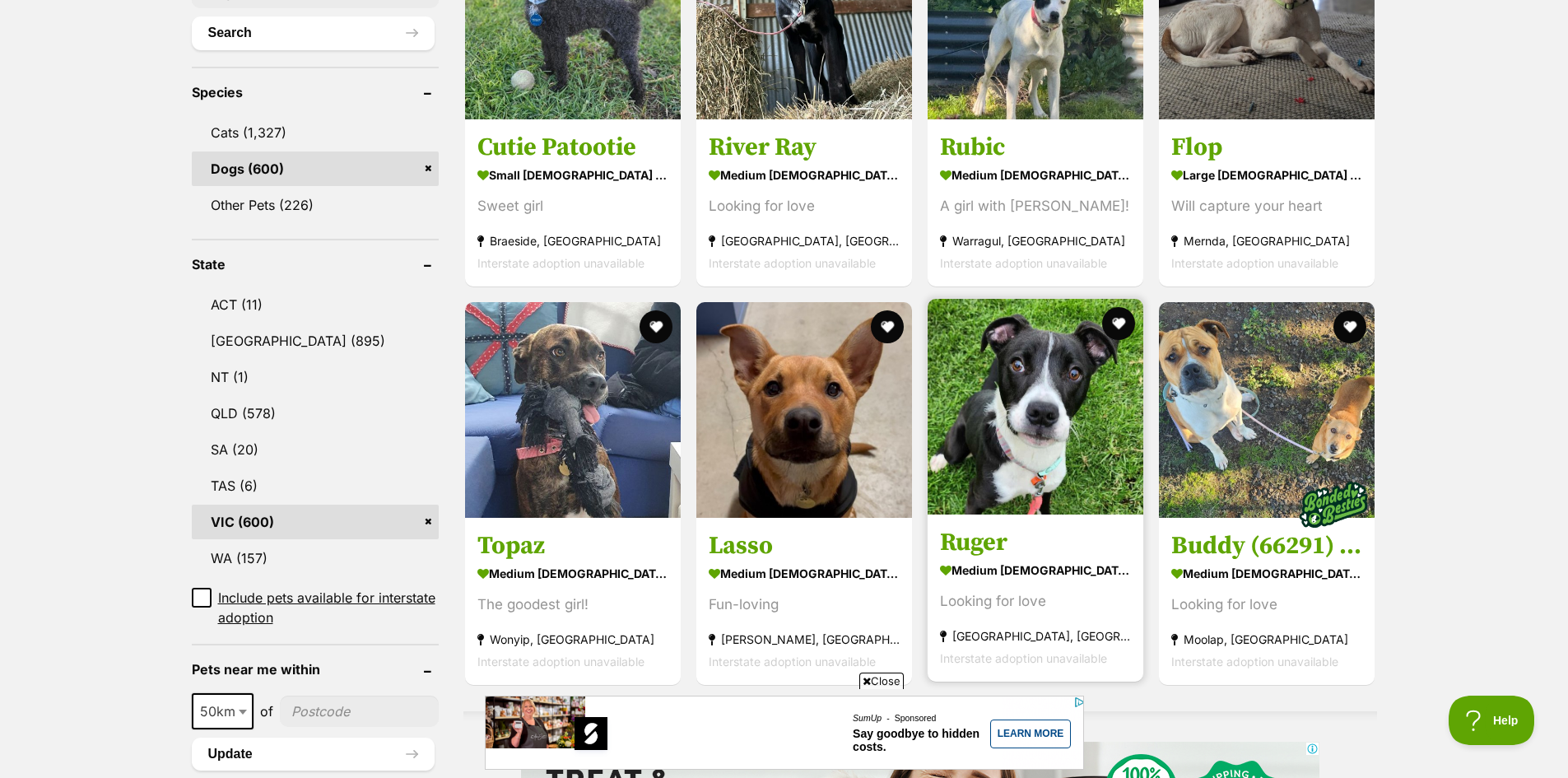
scroll to position [658, 0]
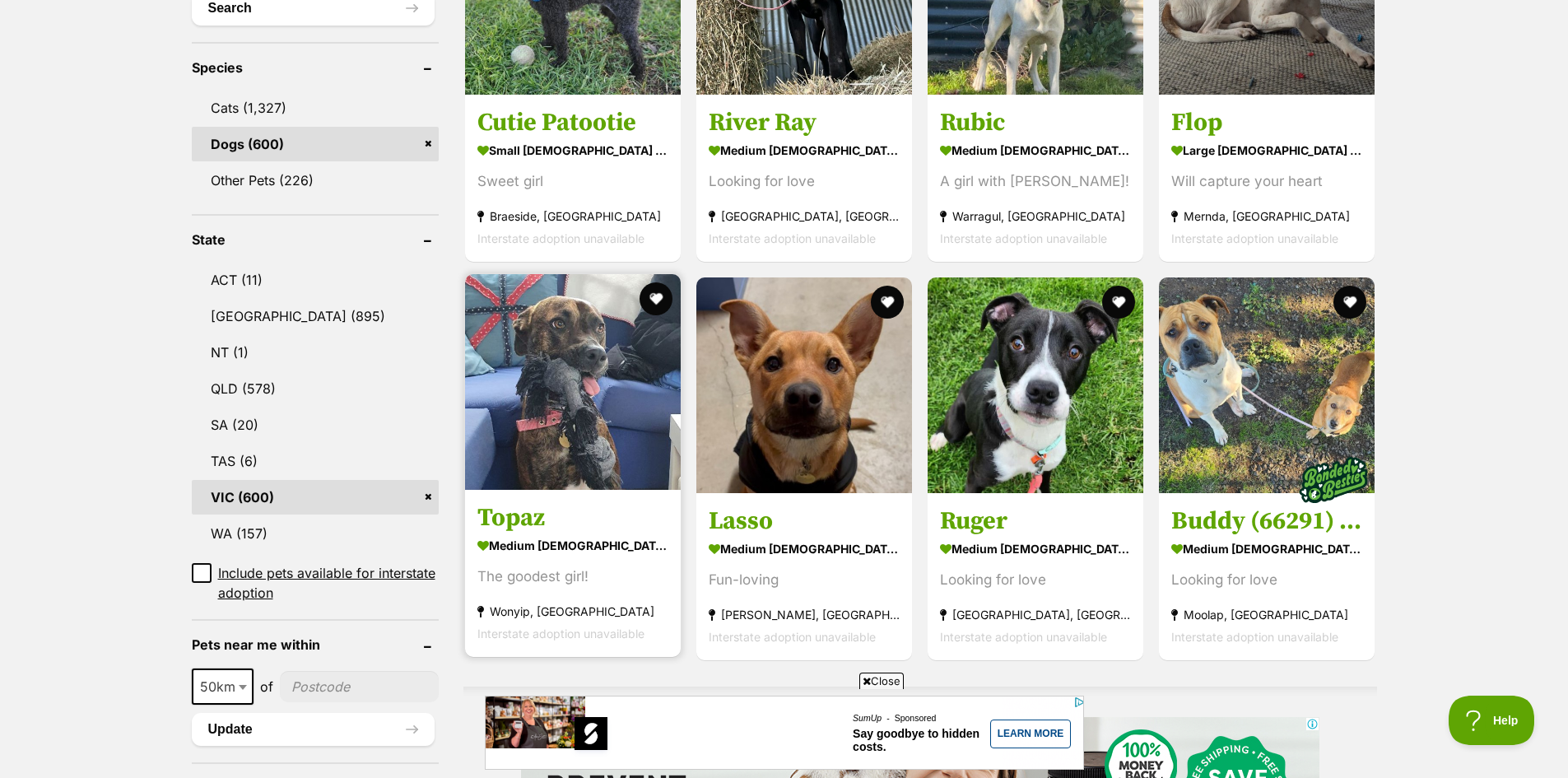
click at [606, 418] on img at bounding box center [573, 382] width 216 height 216
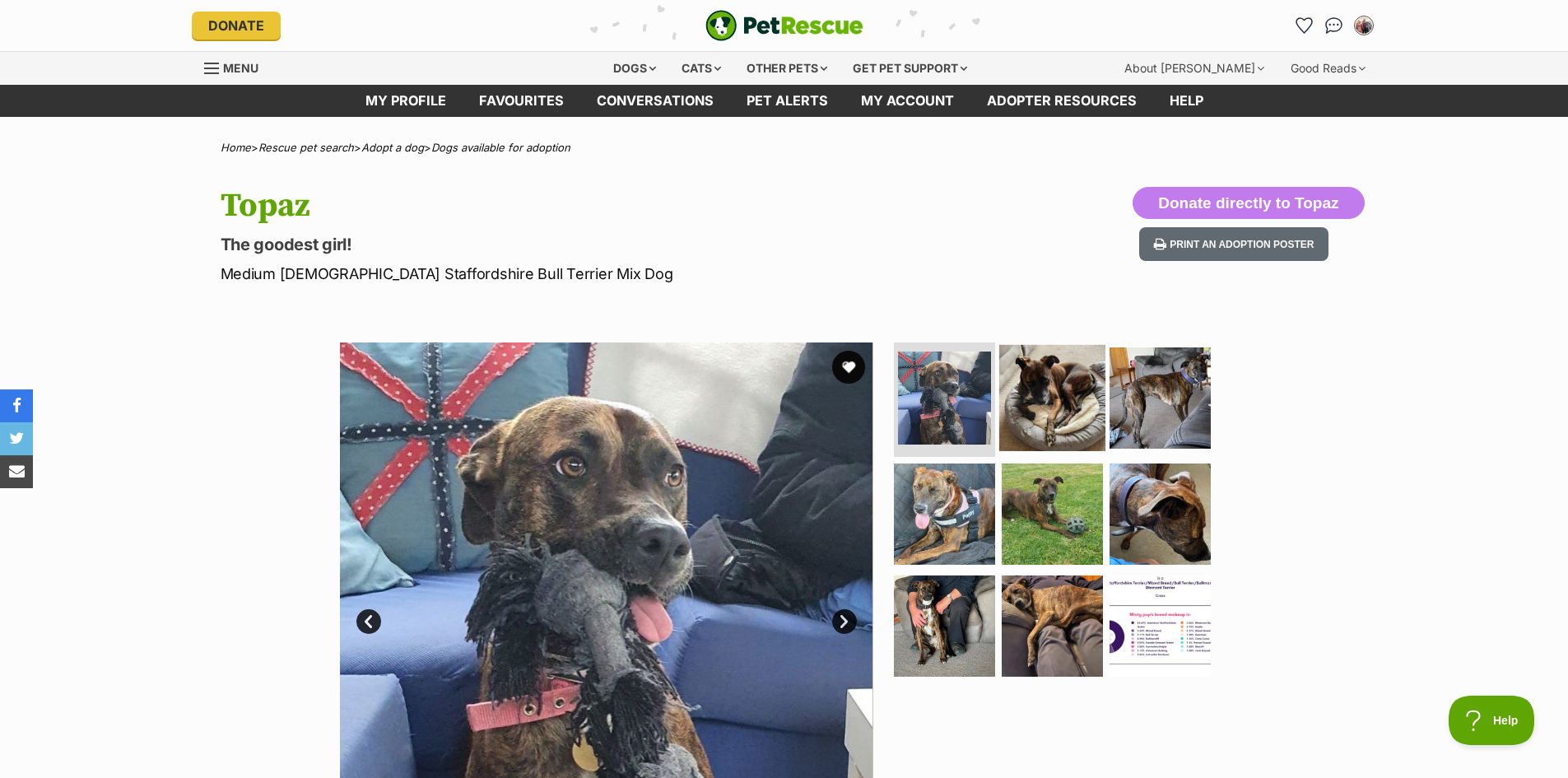
click at [1038, 402] on img at bounding box center [1052, 396] width 106 height 106
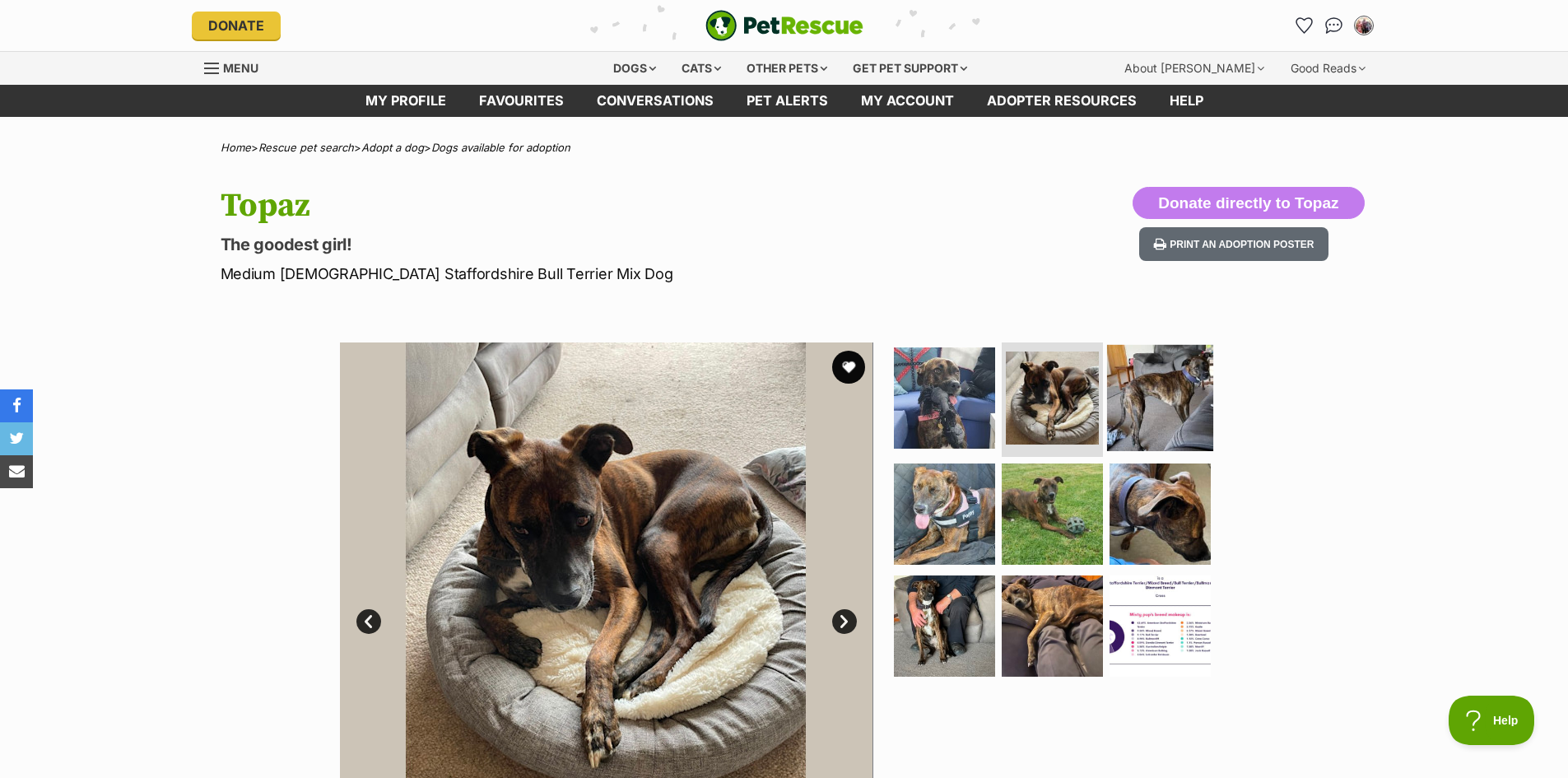
click at [1140, 402] on img at bounding box center [1159, 396] width 106 height 106
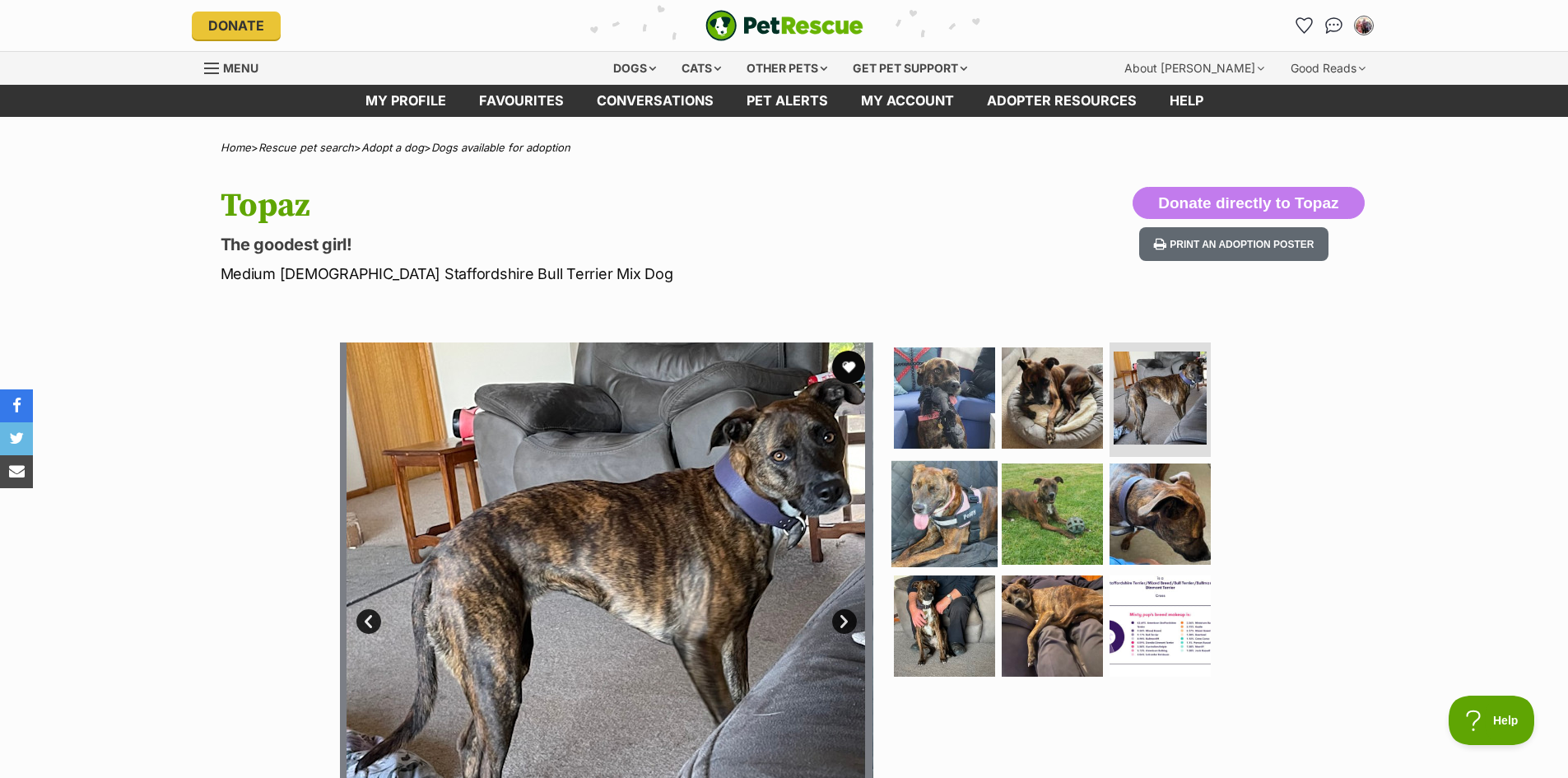
click at [968, 514] on img at bounding box center [944, 514] width 106 height 106
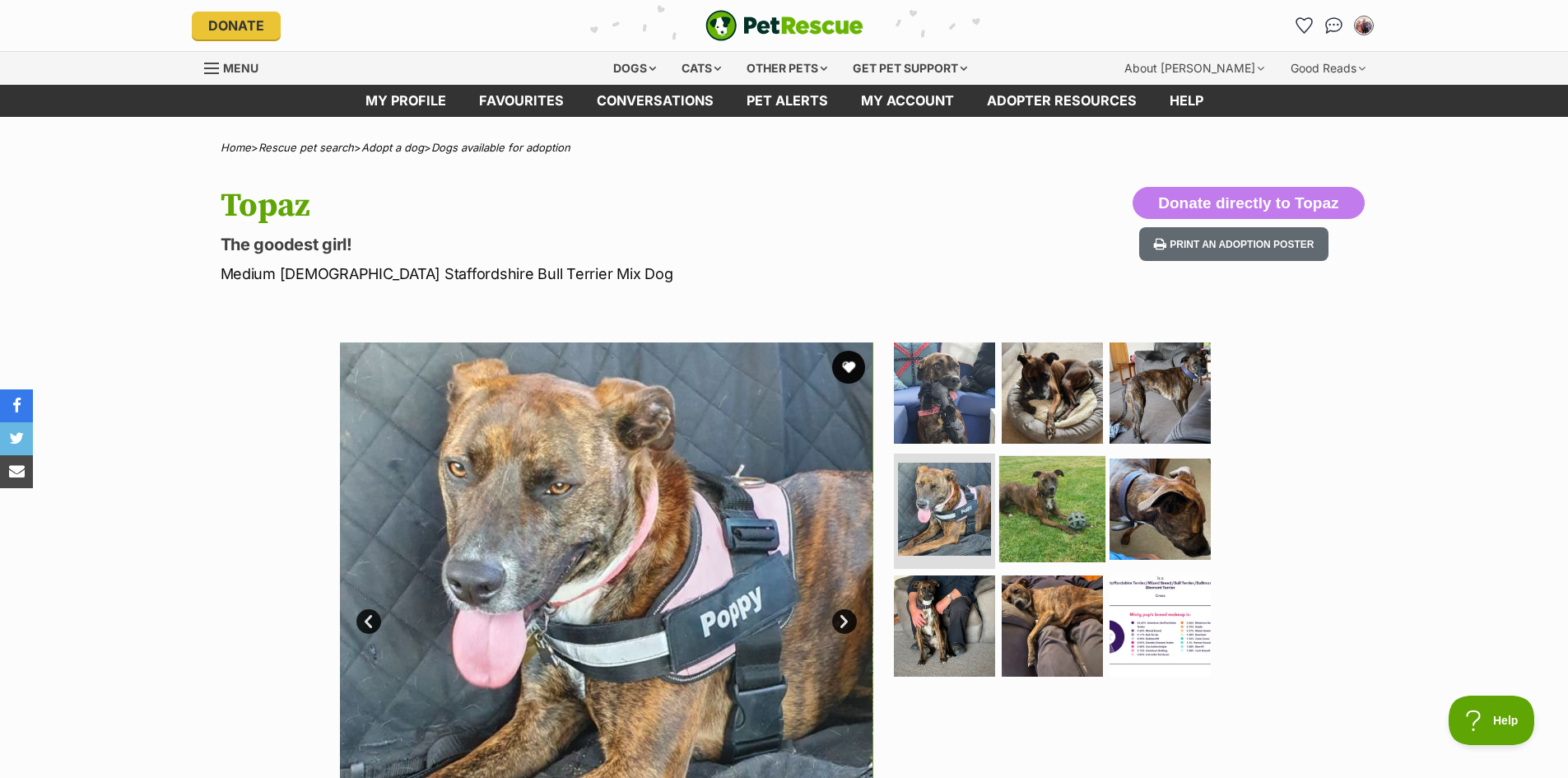
click at [1056, 506] on img at bounding box center [1052, 508] width 106 height 106
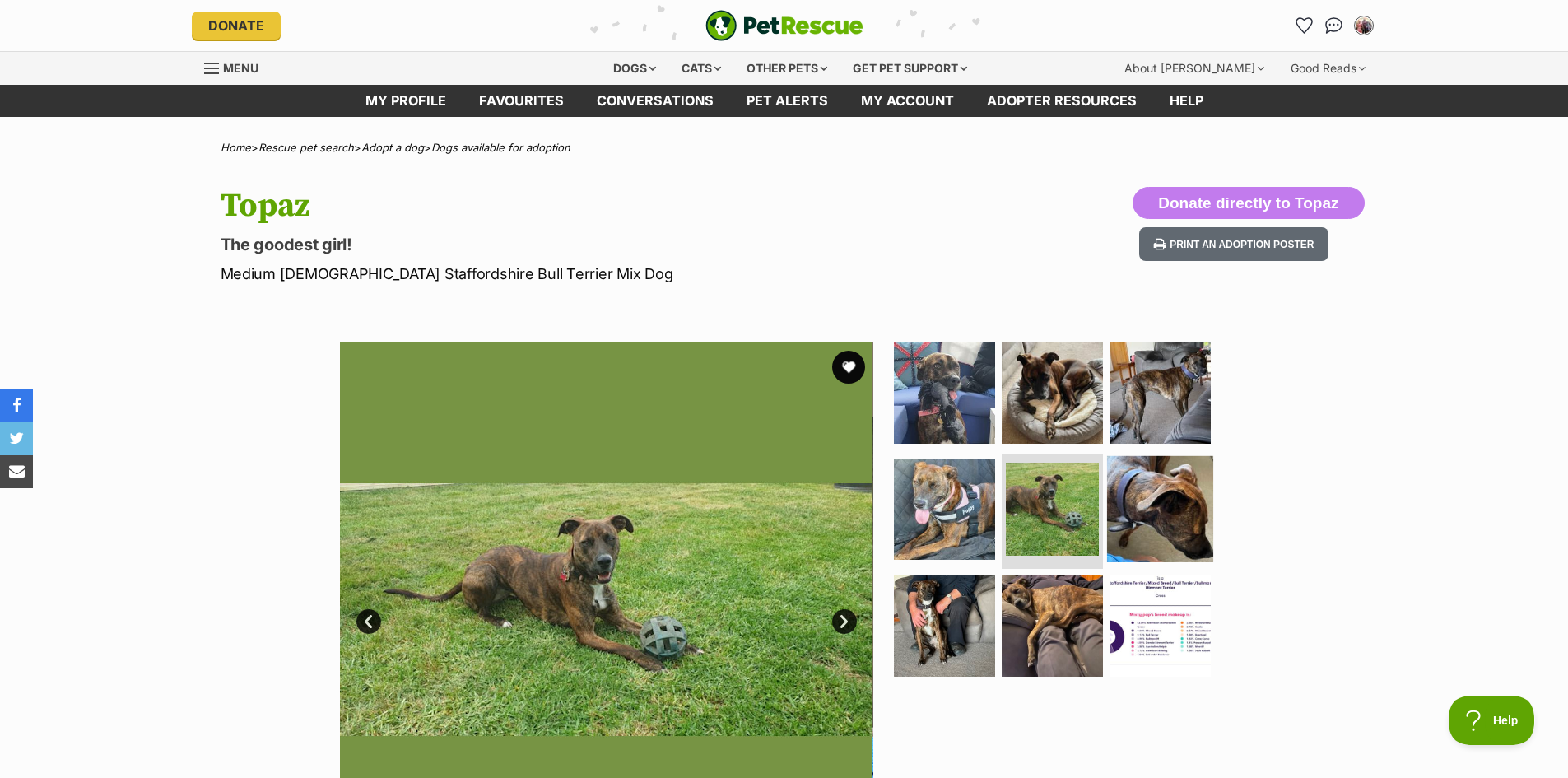
click at [1144, 505] on img at bounding box center [1159, 508] width 106 height 106
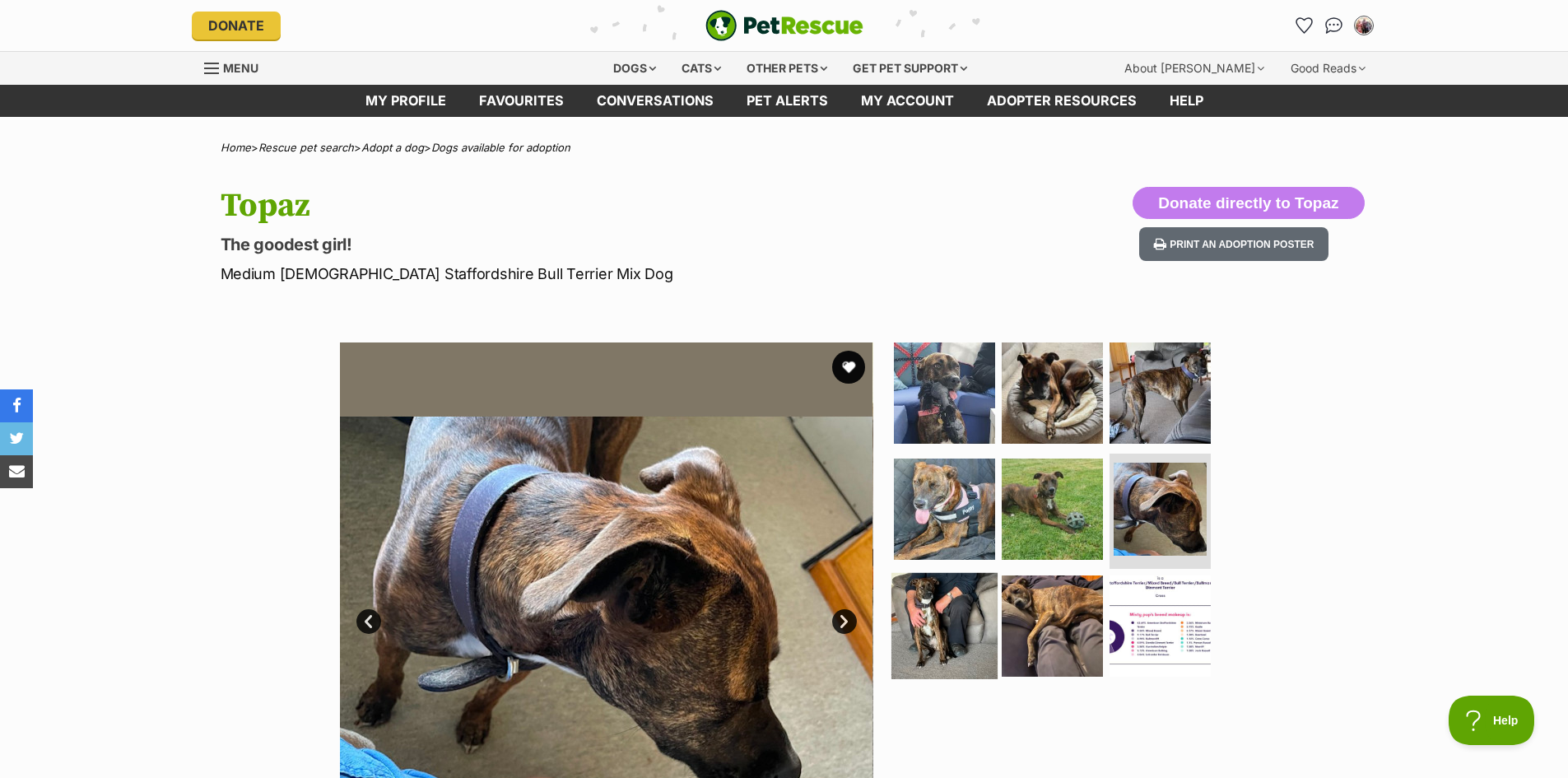
click at [945, 618] on img at bounding box center [944, 625] width 106 height 106
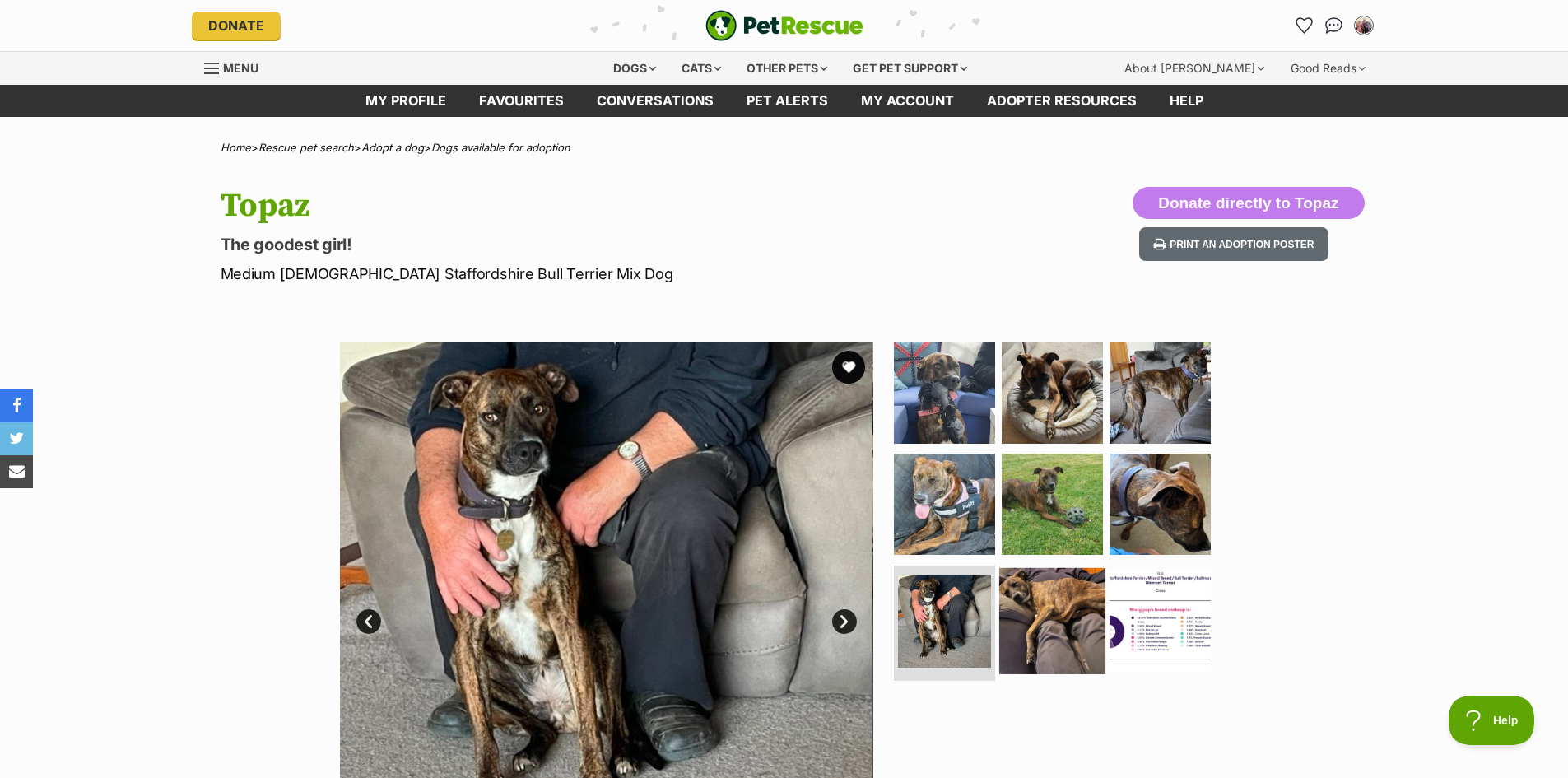
click at [1039, 621] on img at bounding box center [1052, 621] width 106 height 106
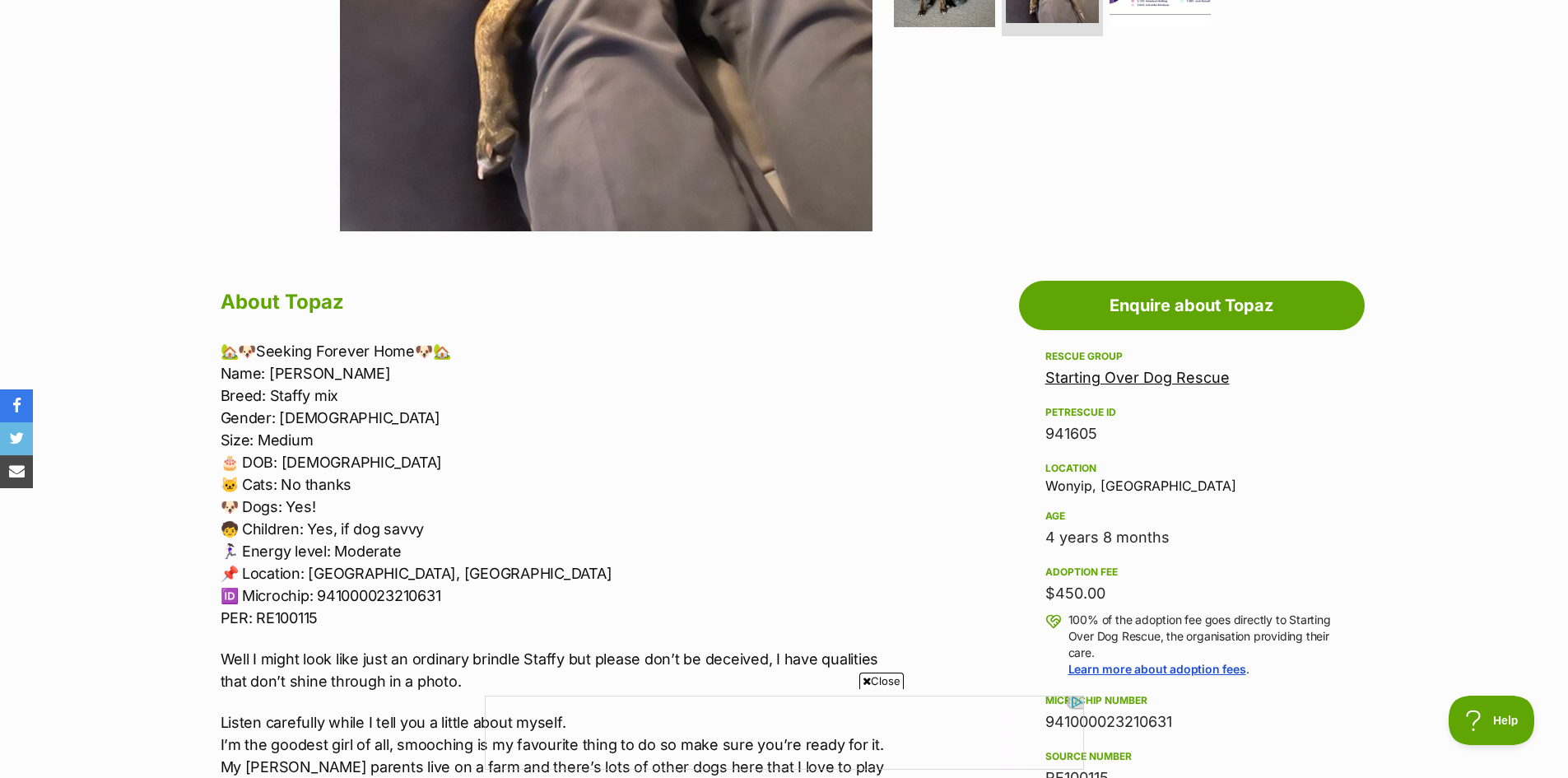
scroll to position [658, 0]
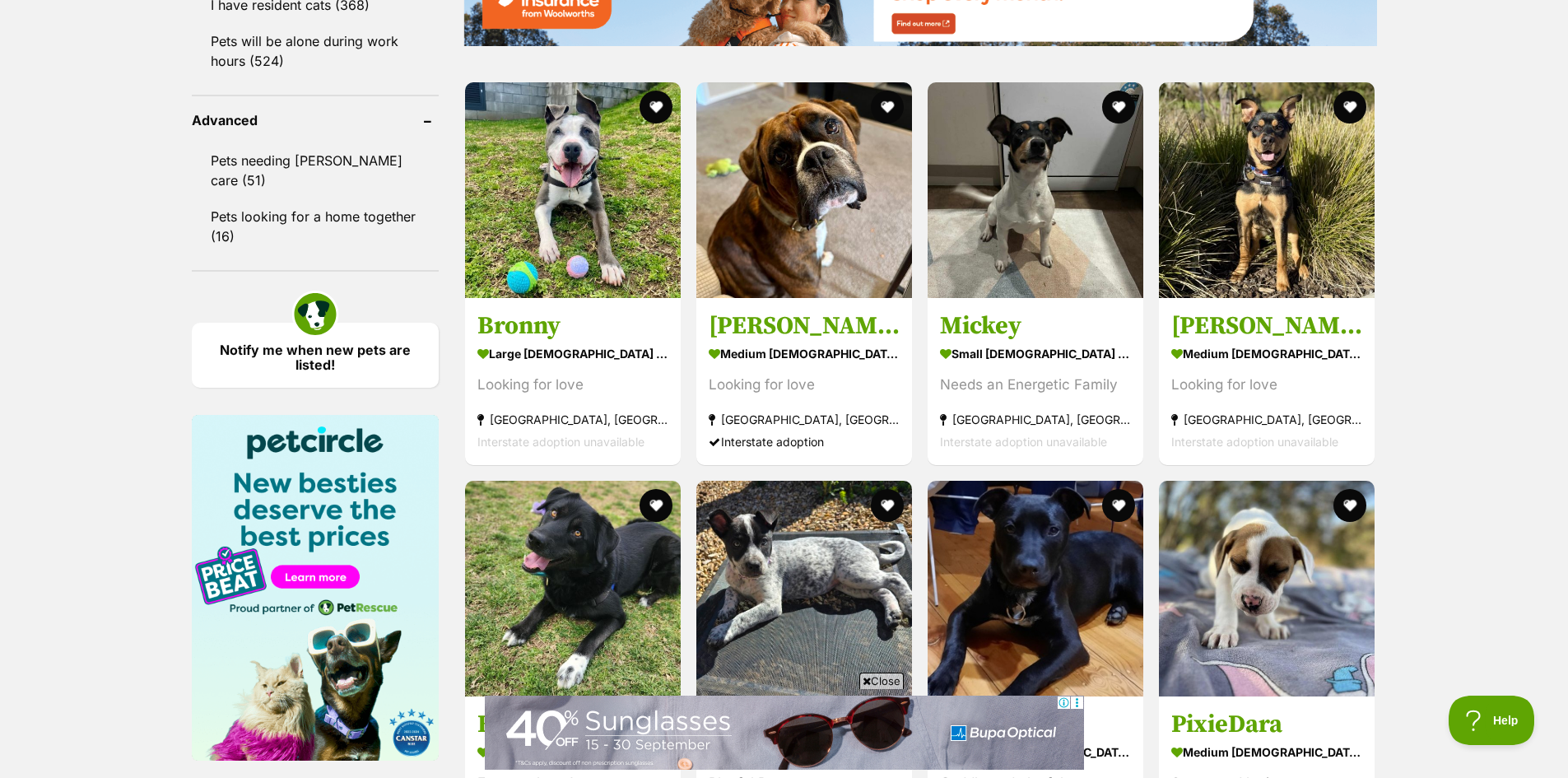
scroll to position [2222, 0]
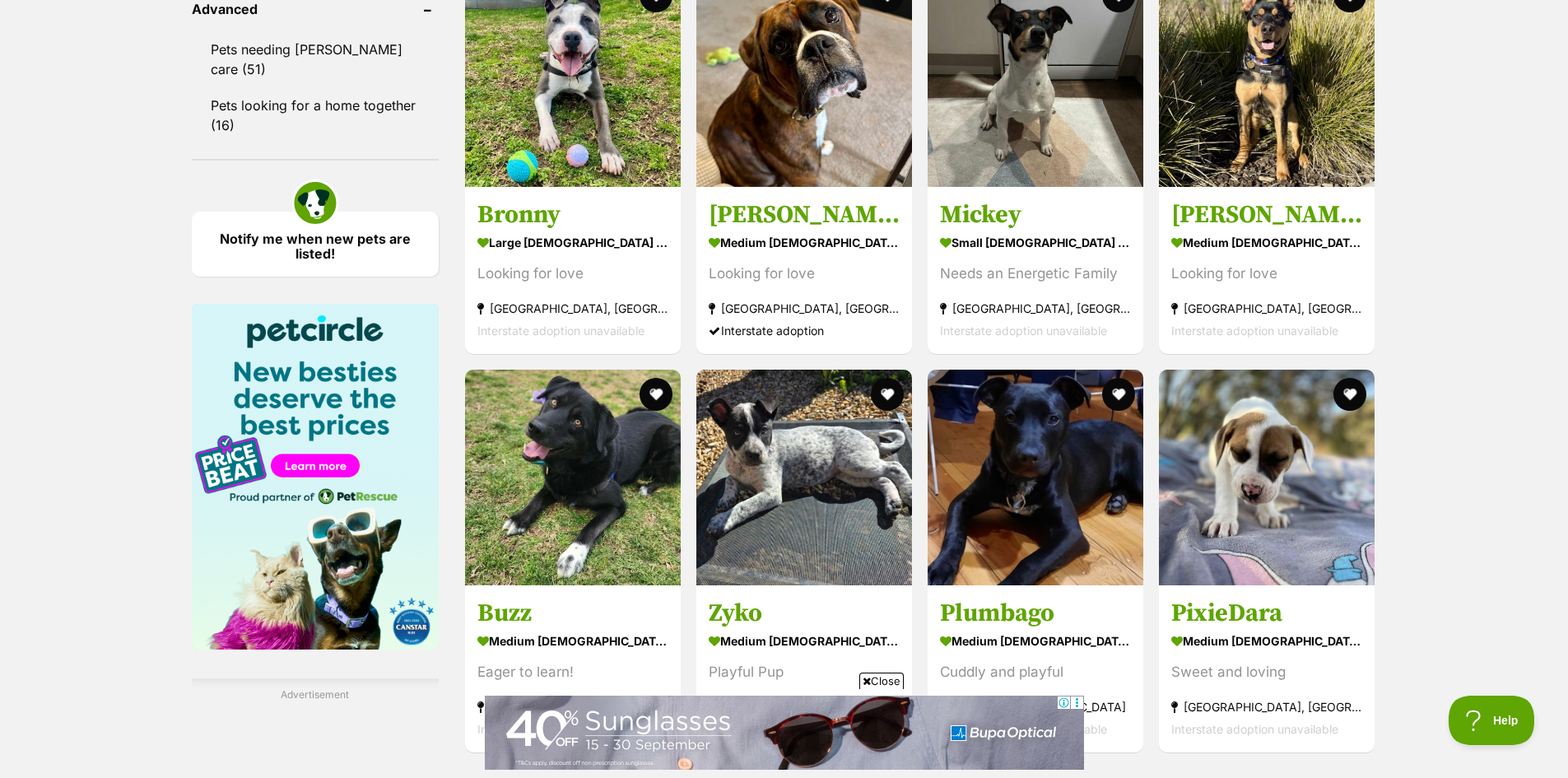
click at [1050, 434] on img at bounding box center [1036, 477] width 216 height 216
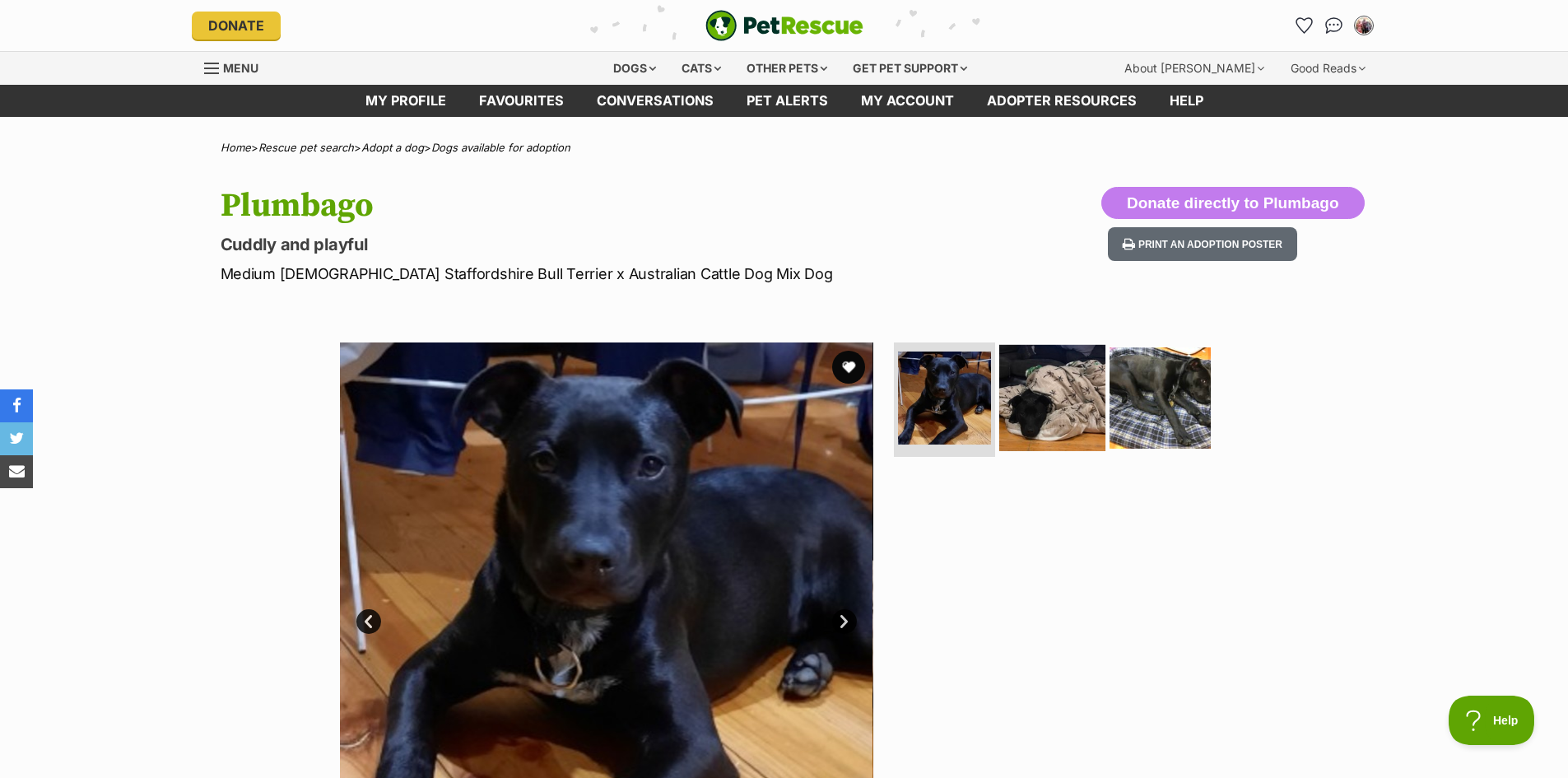
click at [1016, 425] on img at bounding box center [1052, 396] width 106 height 106
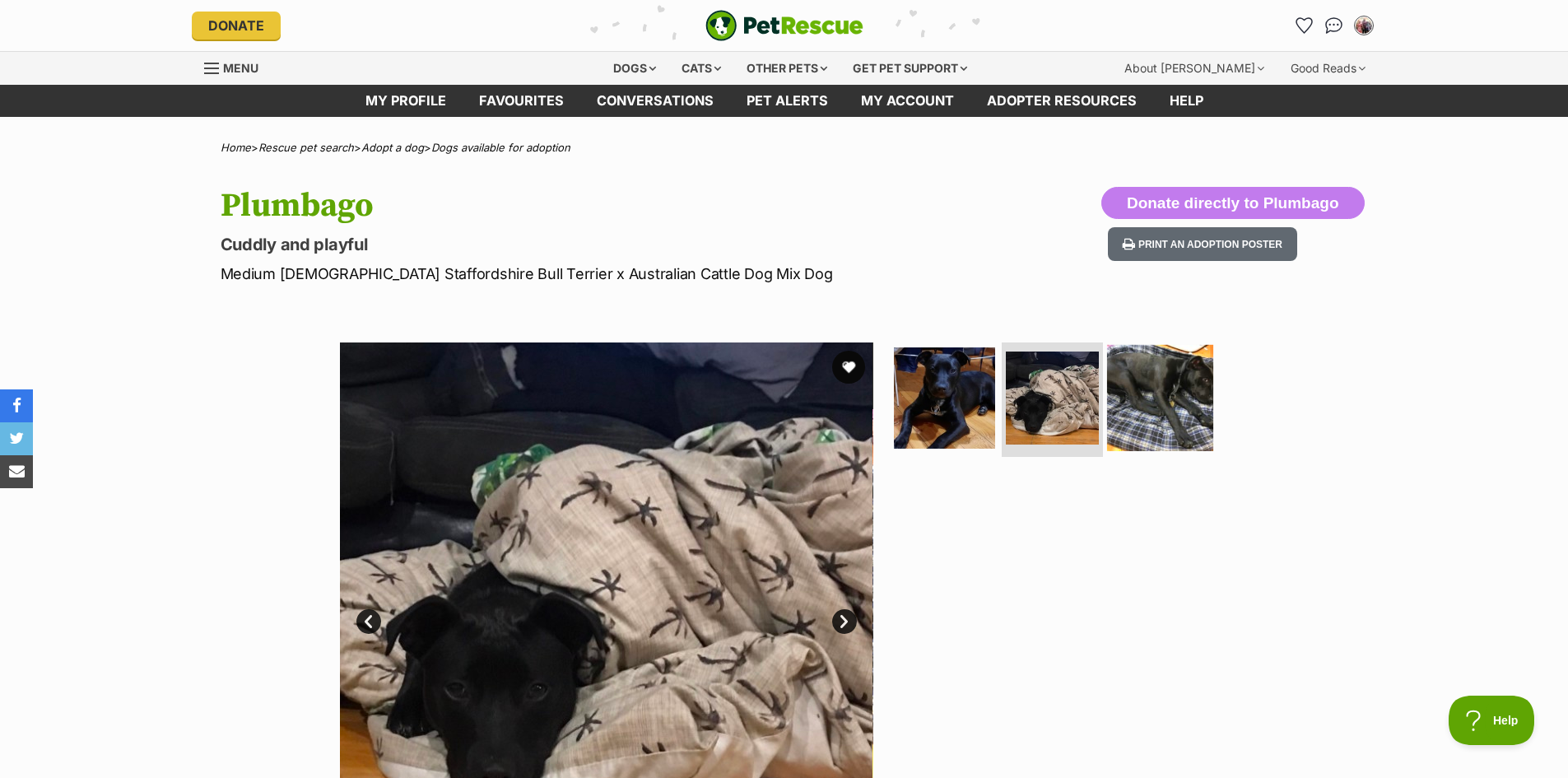
click at [1146, 404] on img at bounding box center [1159, 396] width 106 height 106
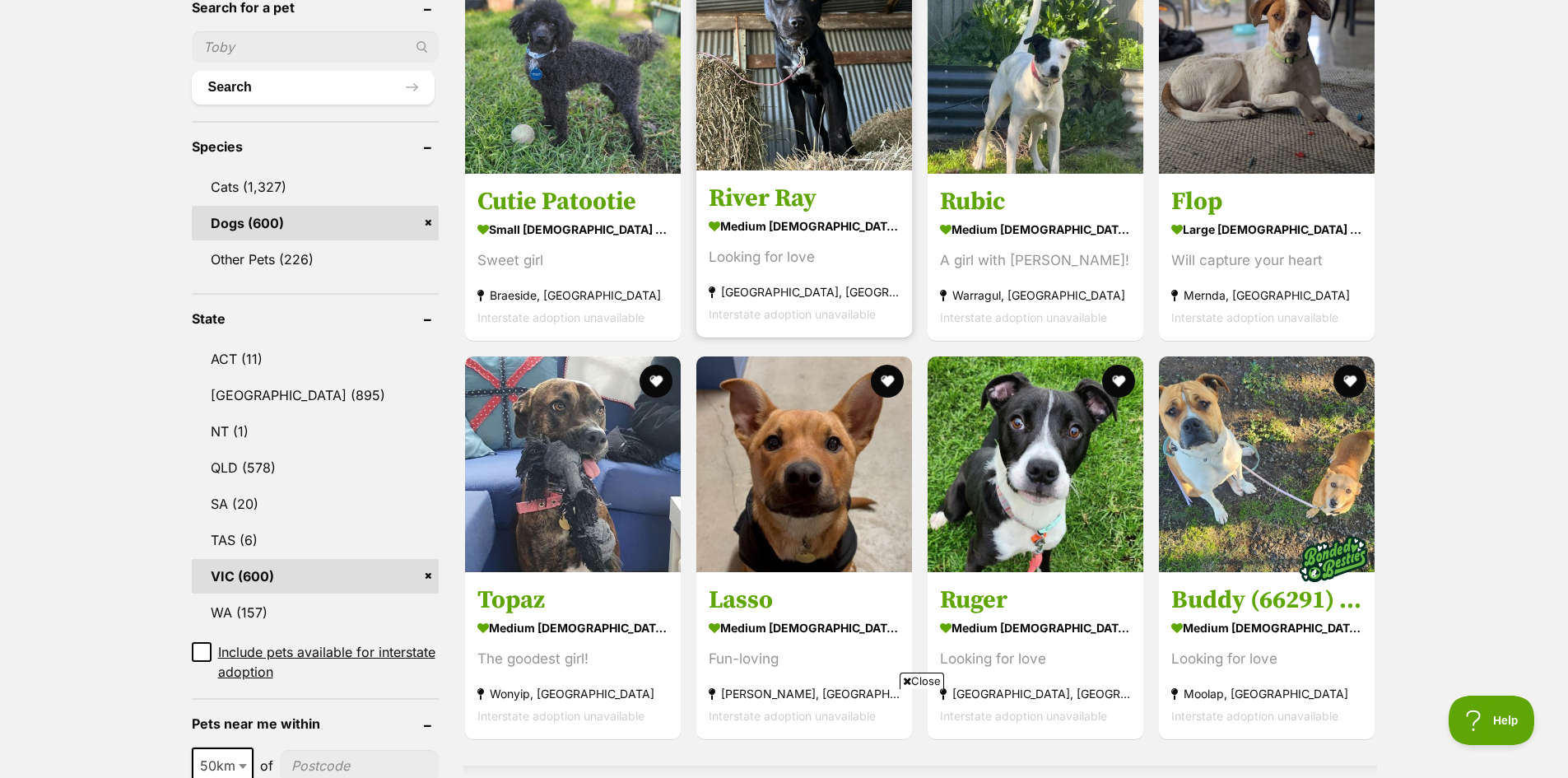
scroll to position [321, 0]
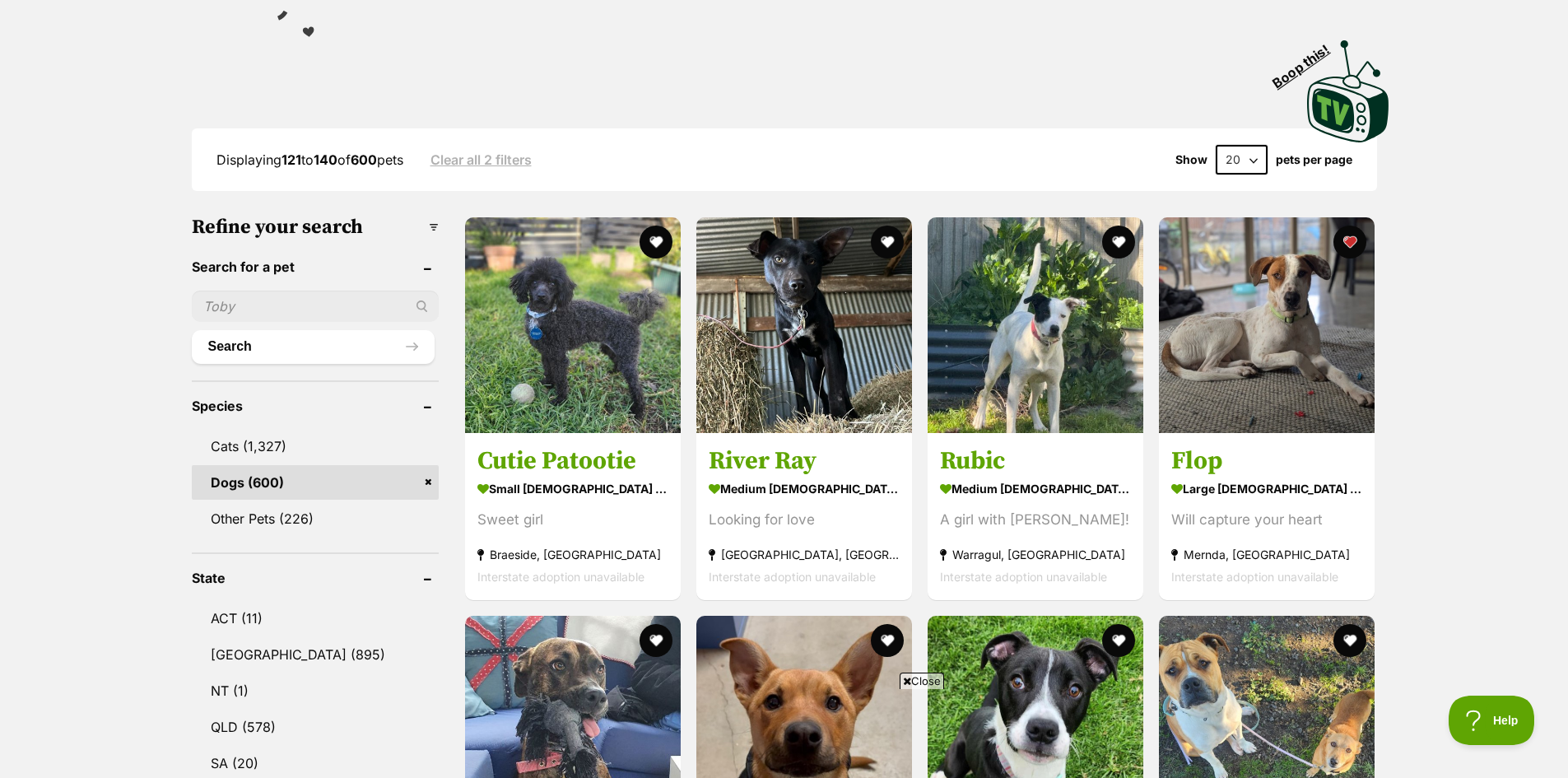
click at [217, 291] on input "text" at bounding box center [315, 306] width 246 height 31
type input "Ren"
click at [251, 330] on button "Search" at bounding box center [313, 346] width 243 height 33
